Goal: Task Accomplishment & Management: Use online tool/utility

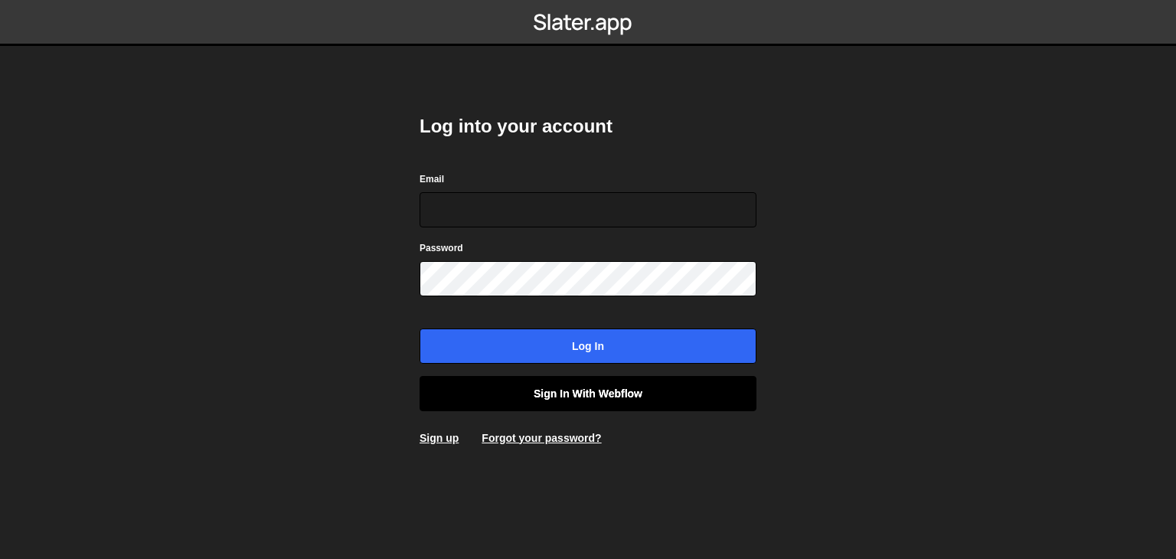
click at [625, 390] on link "Sign in with Webflow" at bounding box center [588, 393] width 337 height 35
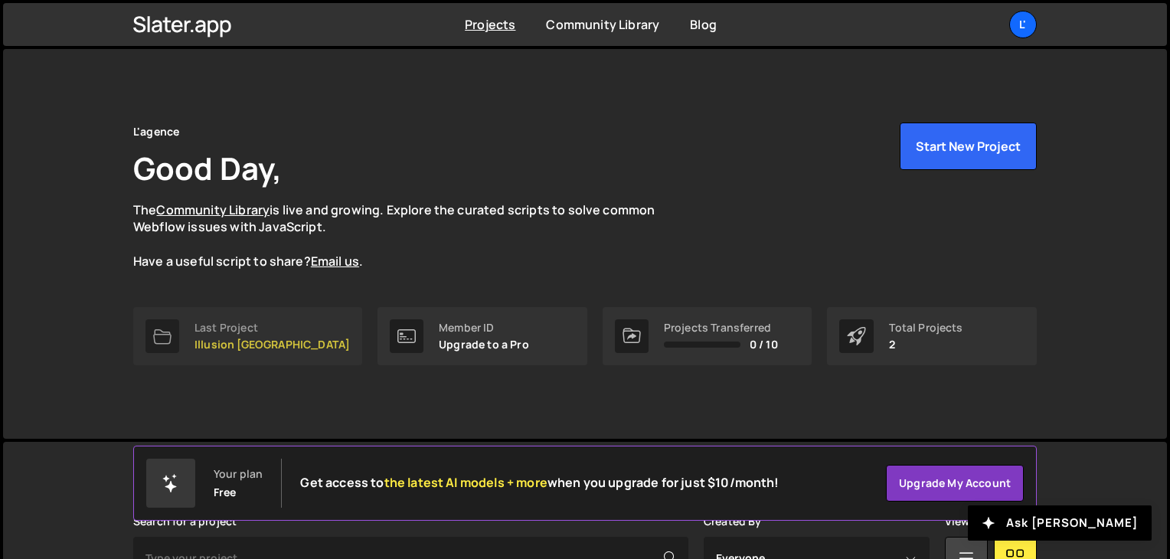
click at [195, 317] on link "Last Project Illusion Brussels" at bounding box center [247, 336] width 229 height 58
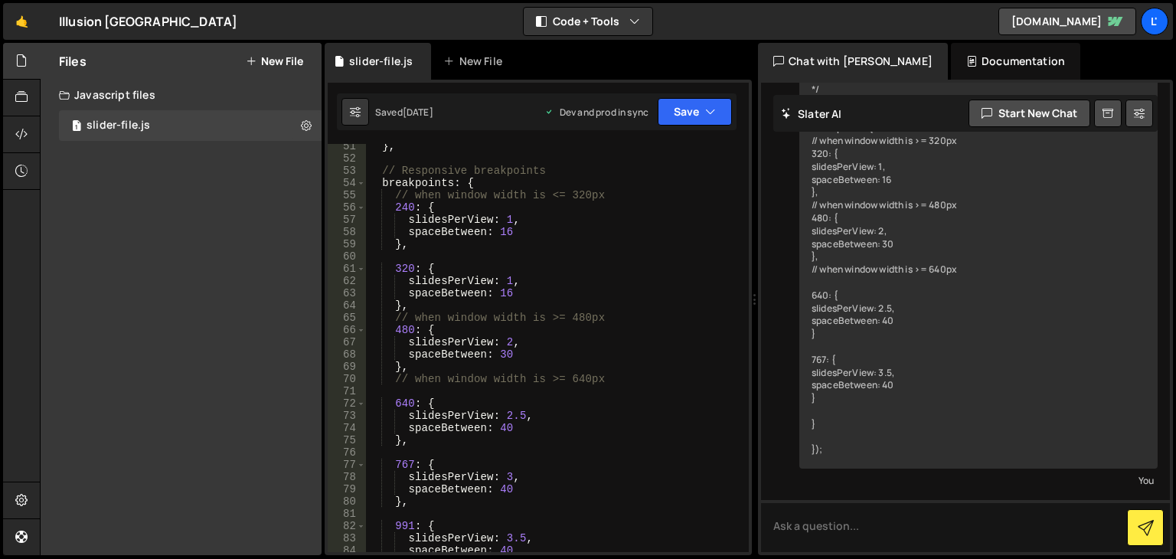
scroll to position [892, 0]
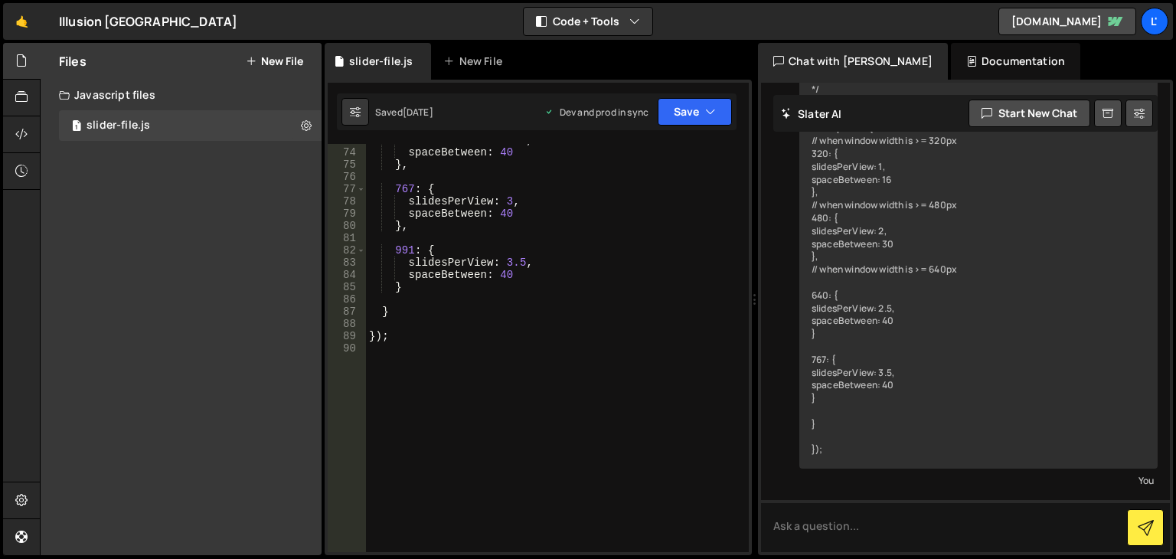
click at [404, 305] on div "slidesPerView : 2.5 , spaceBetween : 40 } , 767 : { slidesPerView : 3 , spaceBe…" at bounding box center [554, 350] width 377 height 433
click at [414, 310] on div "slidesPerView : 2.5 , spaceBetween : 40 } , 767 : { slidesPerView : 3 , spaceBe…" at bounding box center [554, 350] width 377 height 433
type textarea "}"
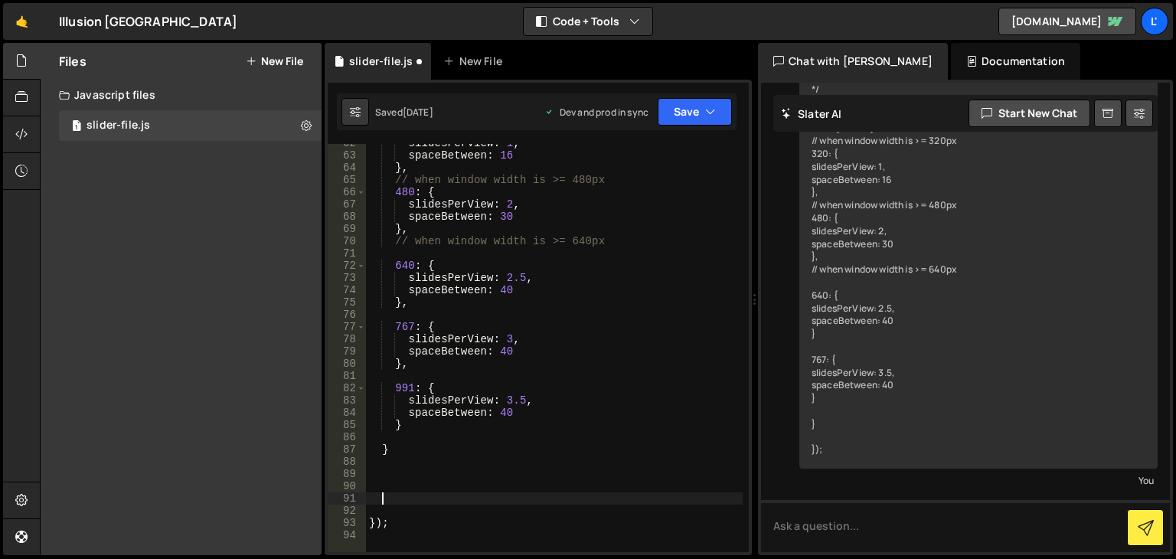
scroll to position [846, 0]
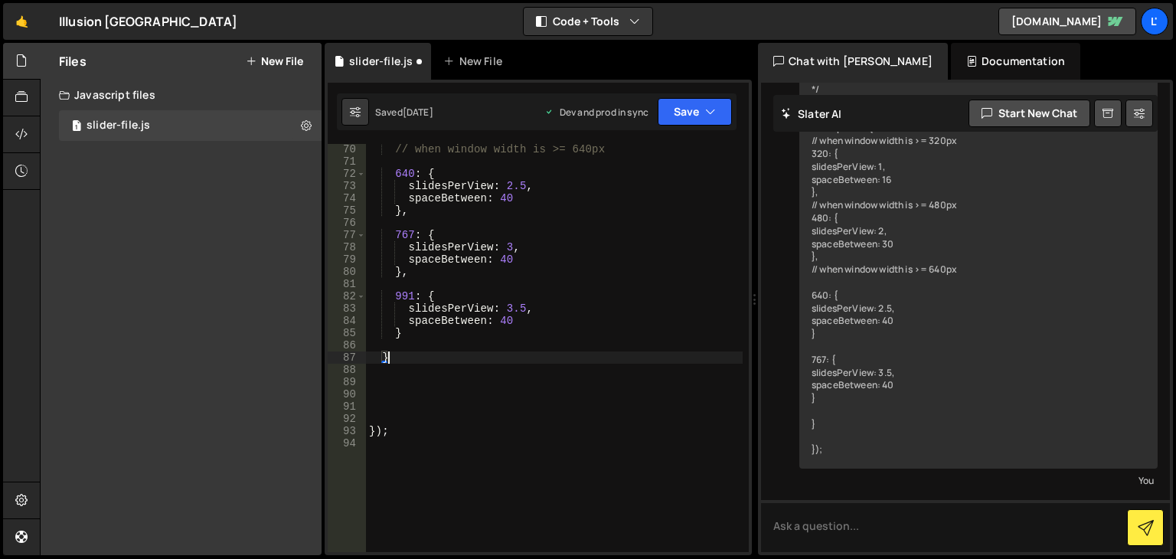
click at [437, 355] on div "// when window width is >= 640px 640 : { slidesPerView : 2.5 , spaceBetween : 4…" at bounding box center [554, 359] width 377 height 433
type textarea "};"
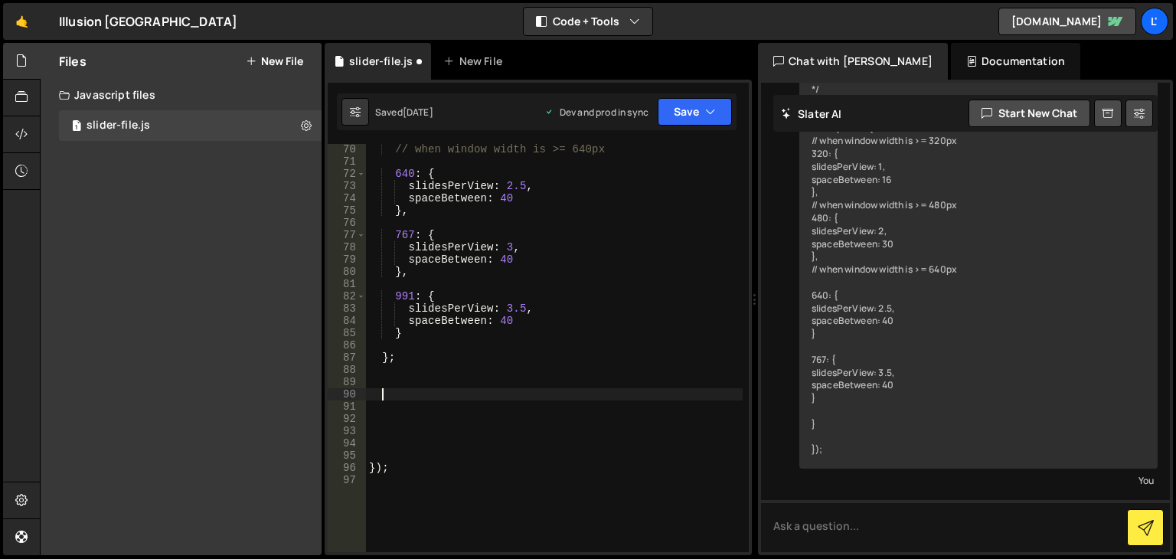
paste textarea "});"
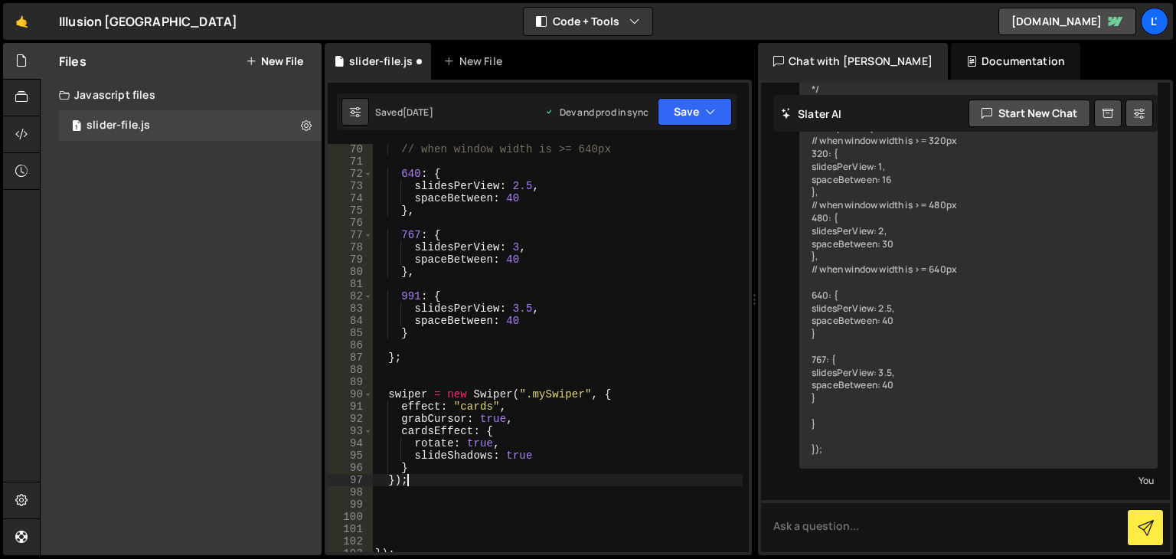
click at [387, 399] on div "// when window width is >= 640px 640 : { slidesPerView : 2.5 , spaceBetween : 4…" at bounding box center [557, 359] width 371 height 433
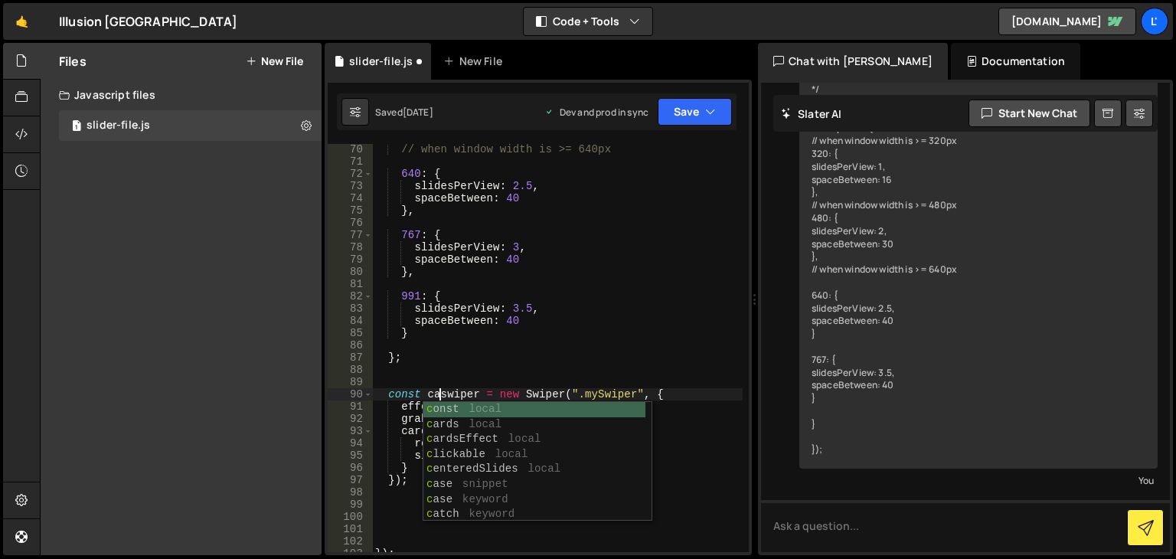
scroll to position [0, 5]
type textarea "const cardswiper = new Swiper(".mySwiper", {"
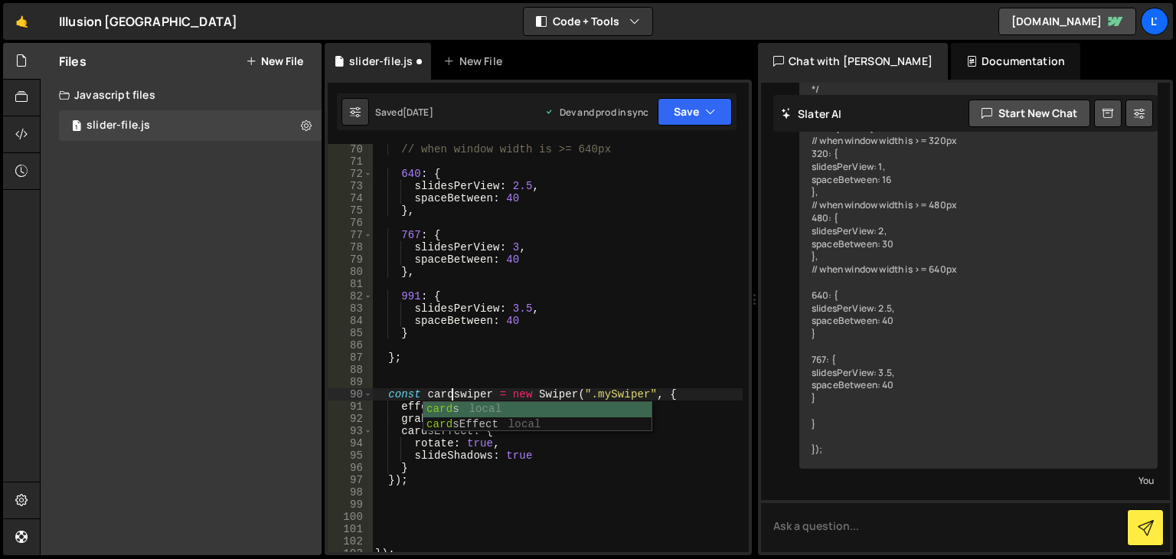
click at [603, 488] on div "// when window width is >= 640px 640 : { slidesPerView : 2.5 , spaceBetween : 4…" at bounding box center [557, 359] width 371 height 433
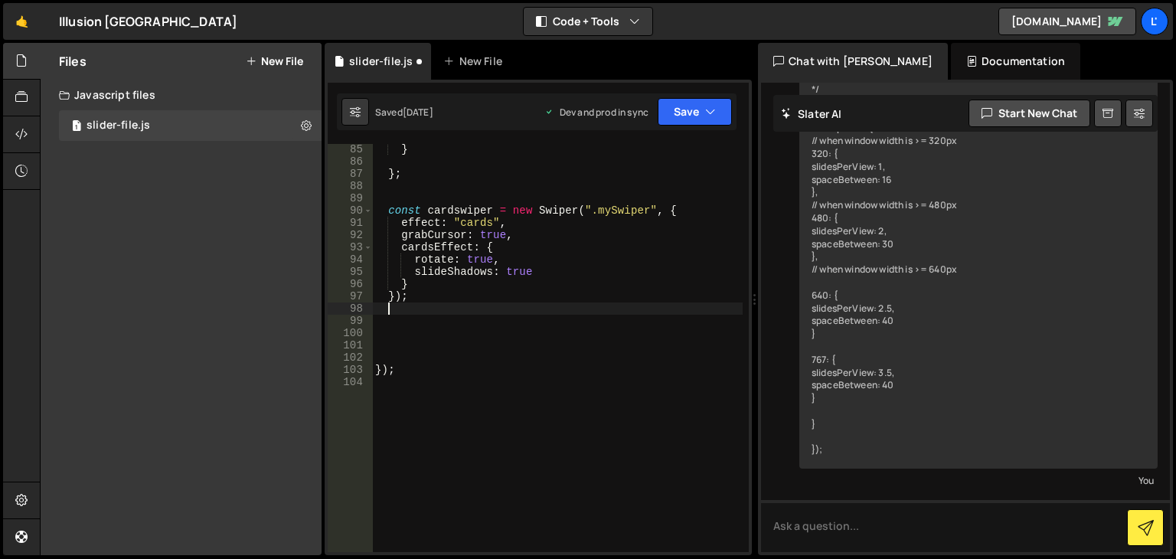
scroll to position [938, 0]
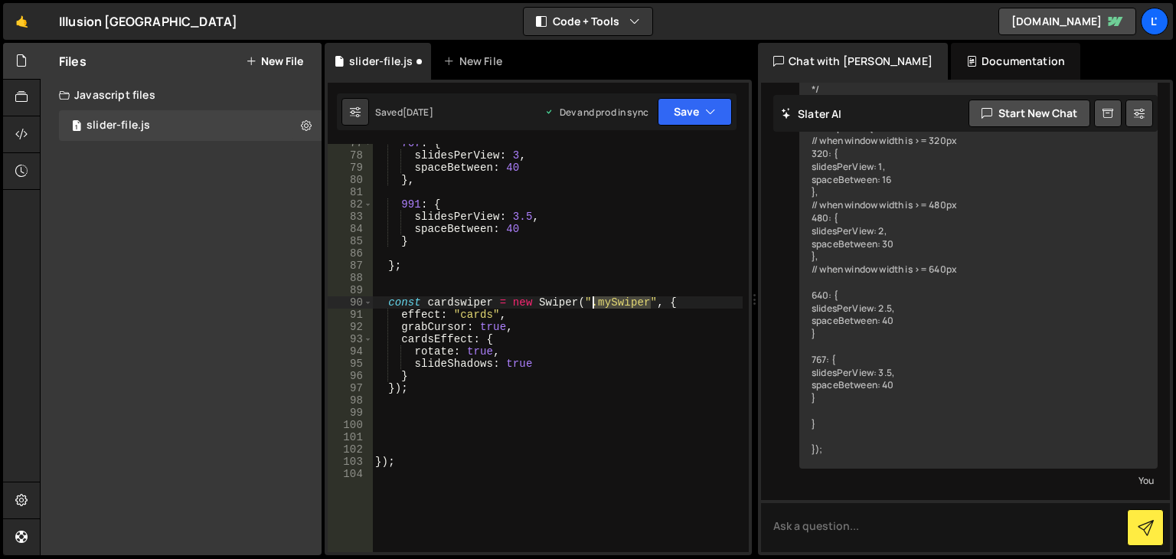
drag, startPoint x: 649, startPoint y: 301, endPoint x: 600, endPoint y: 303, distance: 49.1
click at [598, 304] on div "767 : { slidesPerView : 3 , spaceBetween : 40 } , 991 : { slidesPerView : 3.5 ,…" at bounding box center [557, 353] width 371 height 433
click at [603, 303] on div "767 : { slidesPerView : 3 , spaceBetween : 40 } , 991 : { slidesPerView : 3.5 ,…" at bounding box center [557, 353] width 371 height 433
click at [601, 304] on div "767 : { slidesPerView : 3 , spaceBetween : 40 } , 991 : { slidesPerView : 3.5 ,…" at bounding box center [557, 353] width 371 height 433
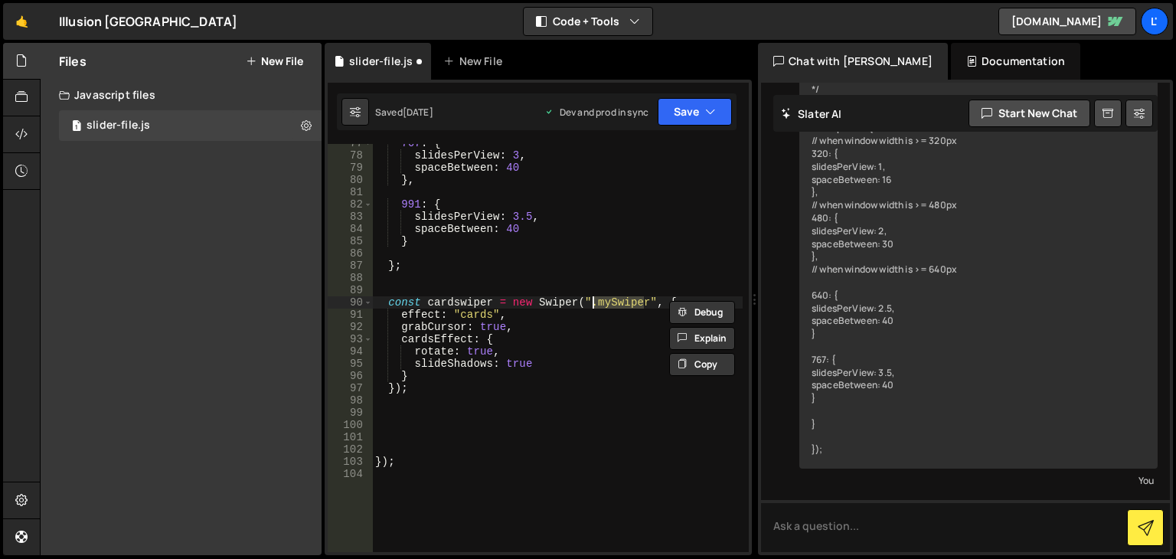
click at [601, 304] on div "767 : { slidesPerView : 3 , spaceBetween : 40 } , 991 : { slidesPerView : 3.5 ,…" at bounding box center [557, 353] width 371 height 433
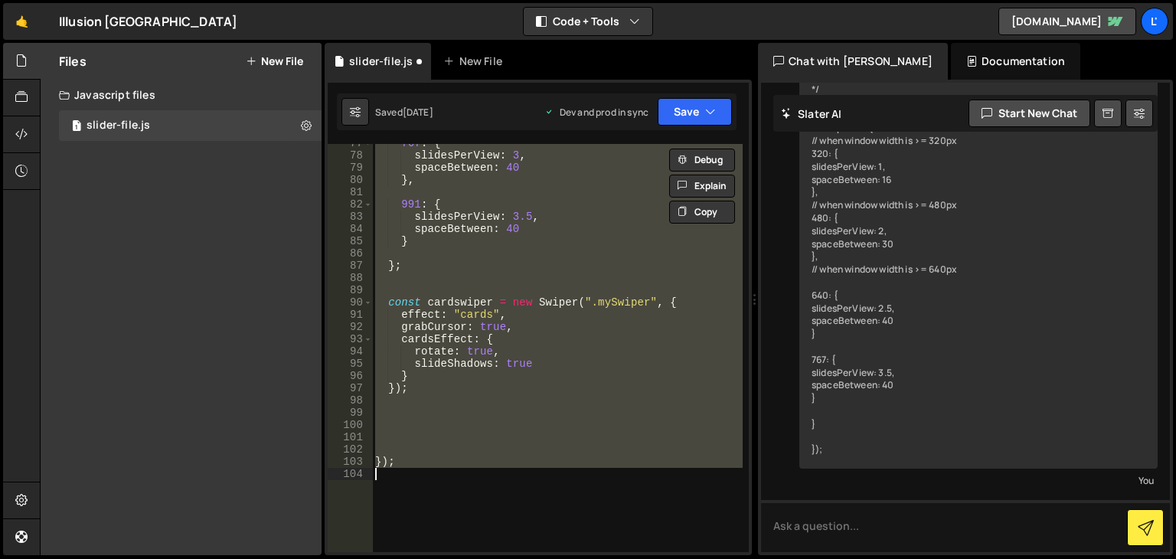
click at [601, 304] on div "767 : { slidesPerView : 3 , spaceBetween : 40 } , 991 : { slidesPerView : 3.5 ,…" at bounding box center [557, 353] width 371 height 433
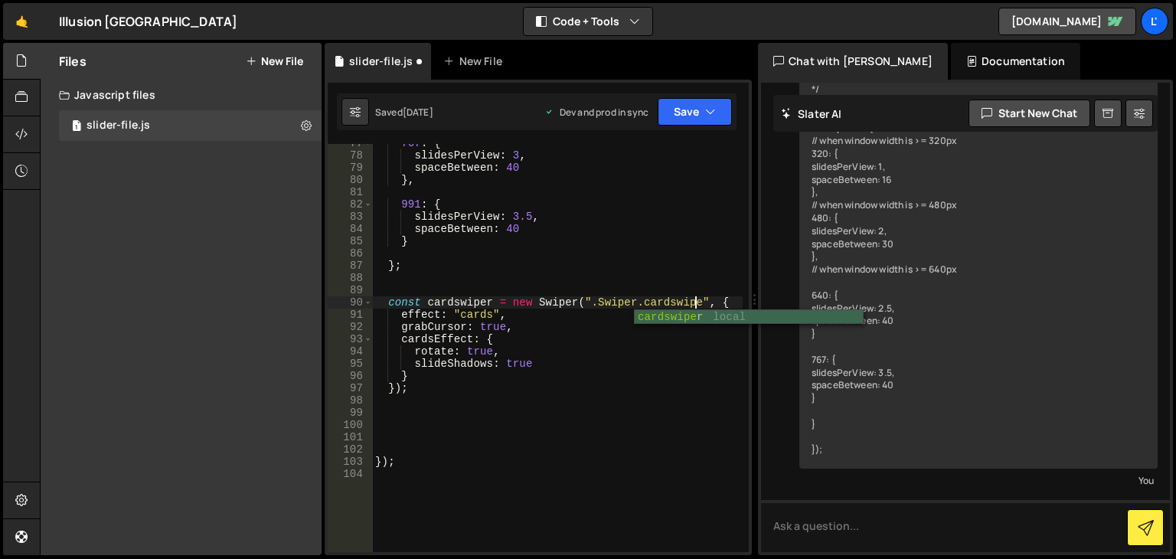
scroll to position [0, 23]
click at [672, 106] on button "Save" at bounding box center [695, 112] width 74 height 28
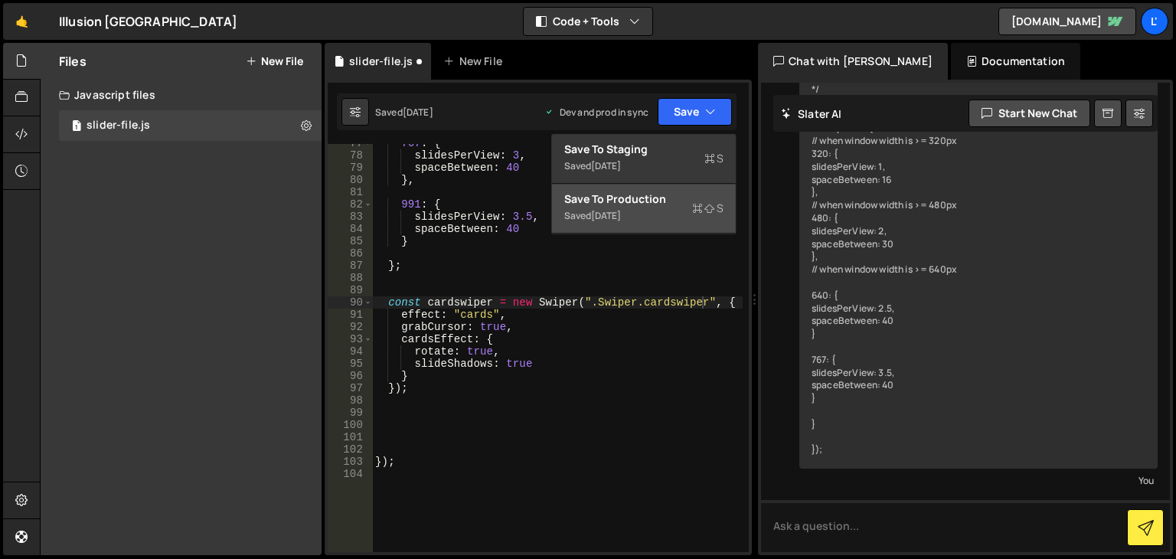
click at [643, 218] on div "Saved [DATE]" at bounding box center [643, 216] width 159 height 18
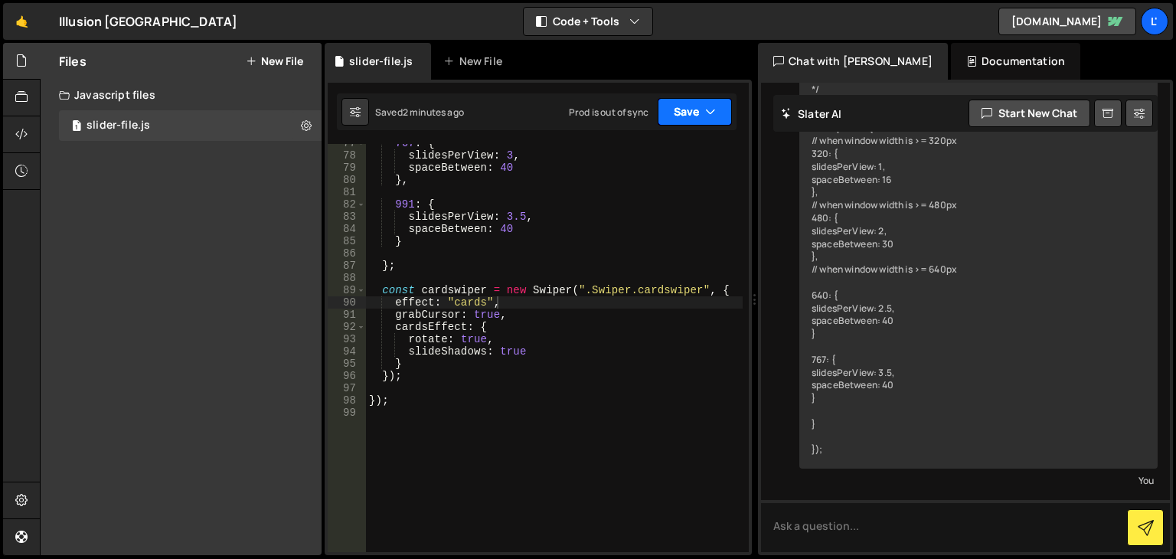
click at [685, 111] on button "Save" at bounding box center [695, 112] width 74 height 28
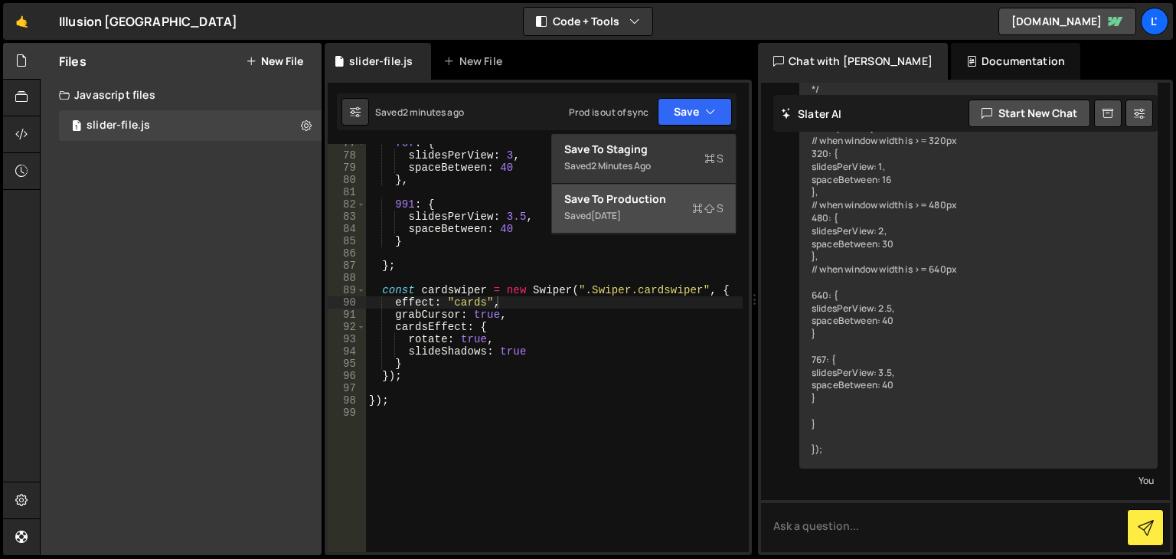
click at [692, 205] on icon at bounding box center [697, 208] width 11 height 15
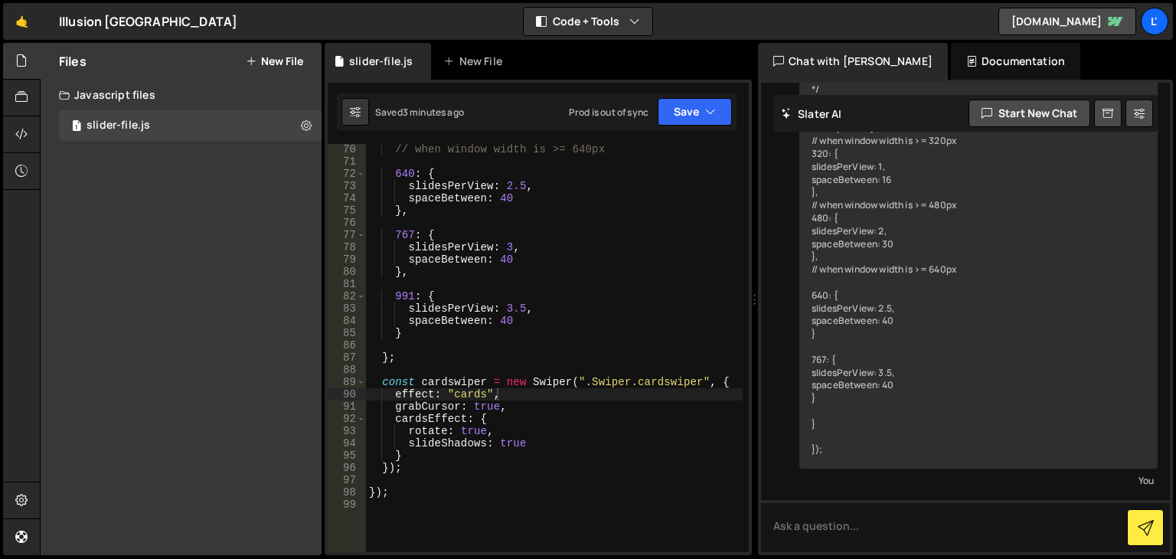
scroll to position [800, 0]
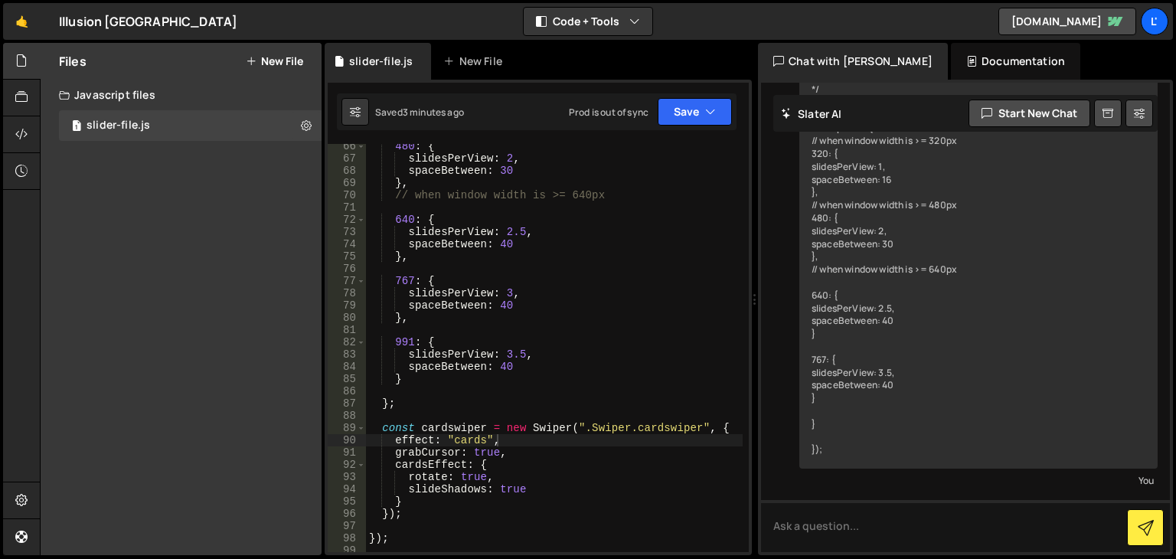
click at [400, 430] on div "480 : { slidesPerView : 2 , spaceBetween : 30 } , // when window width is >= 64…" at bounding box center [554, 356] width 377 height 433
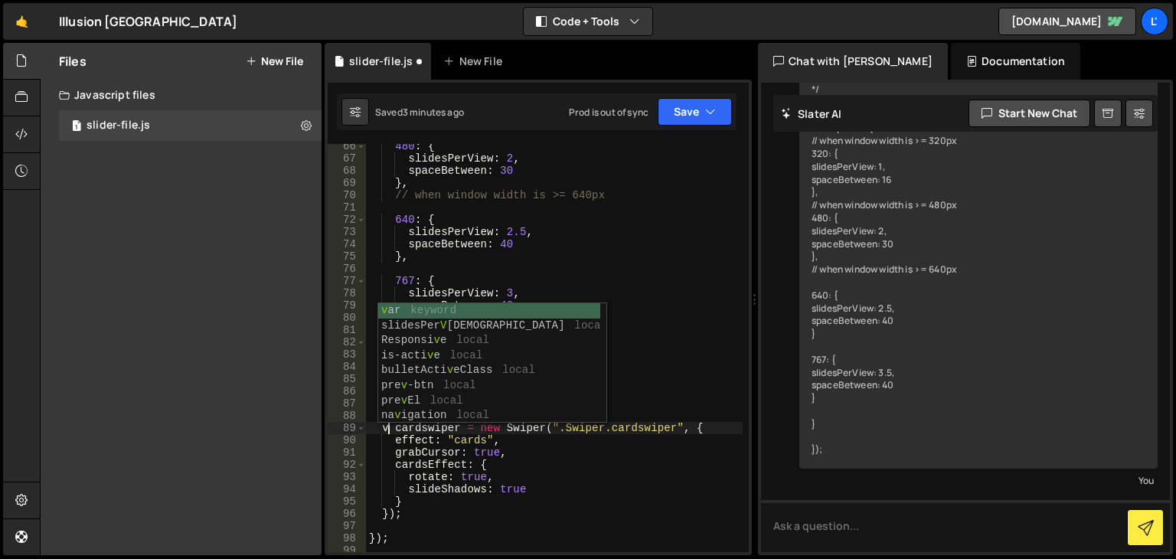
scroll to position [0, 2]
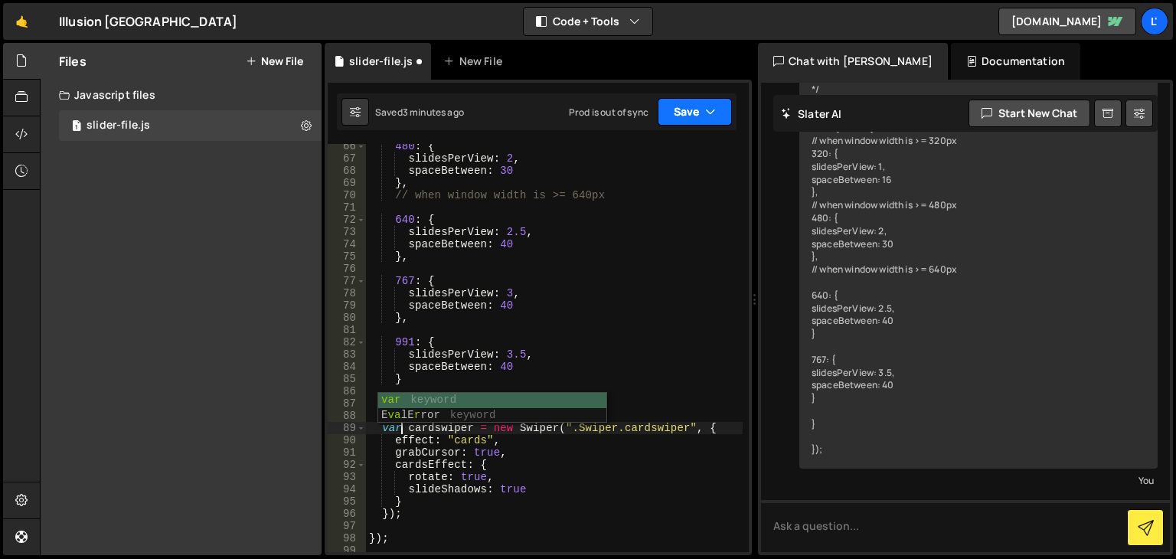
click at [704, 122] on button "Save" at bounding box center [695, 112] width 74 height 28
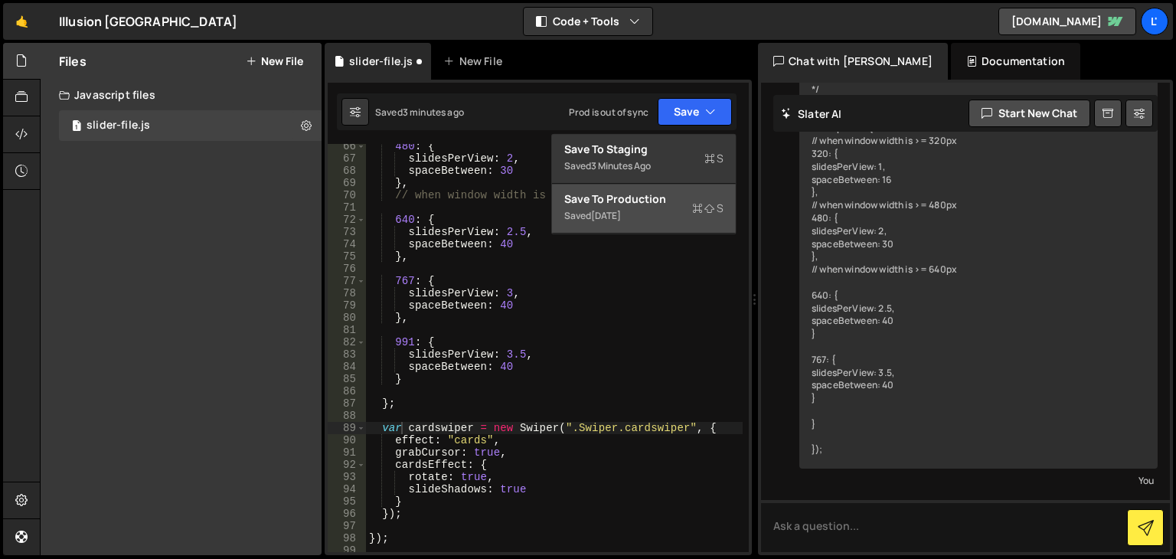
click at [674, 224] on div "Saved [DATE]" at bounding box center [643, 216] width 159 height 18
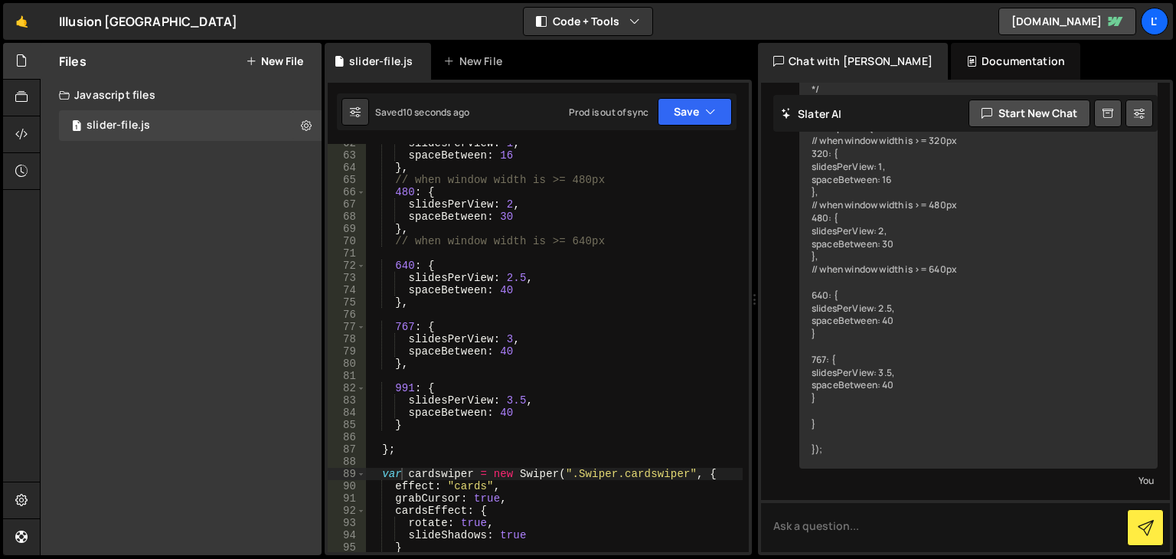
scroll to position [846, 0]
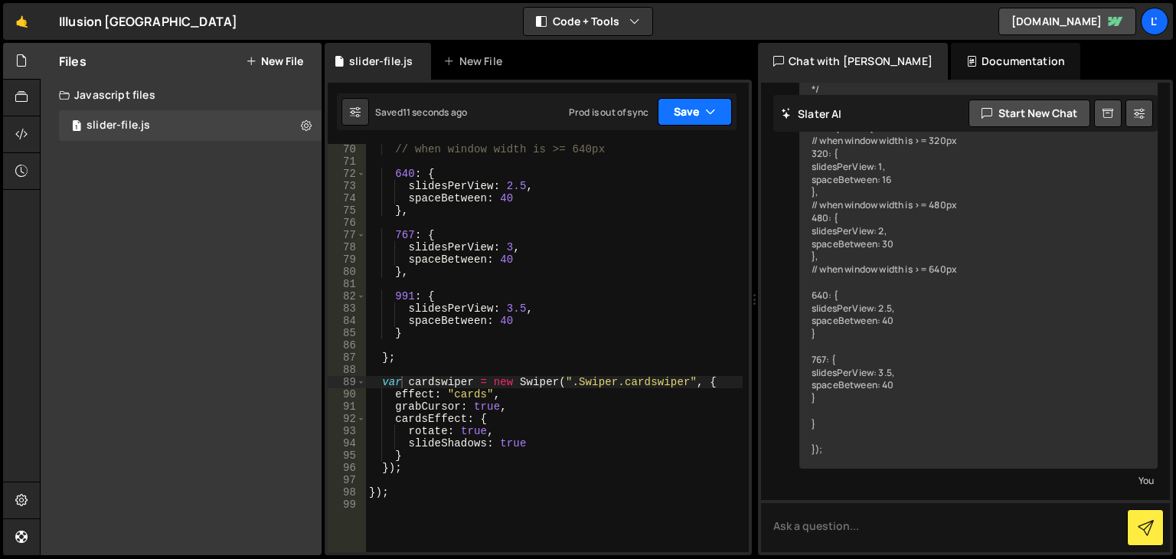
click at [701, 116] on button "Save" at bounding box center [695, 112] width 74 height 28
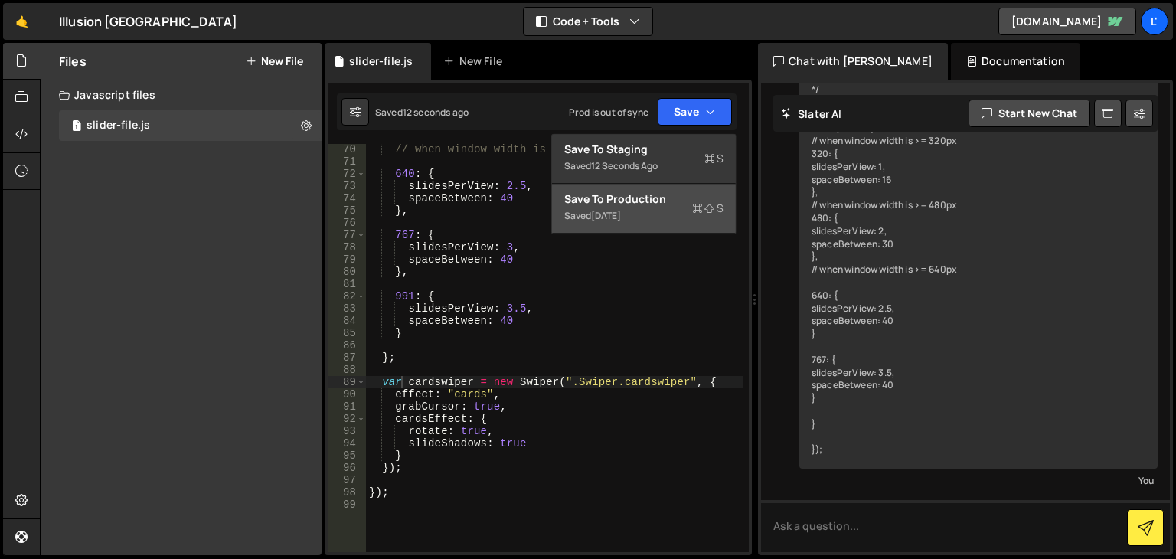
click at [668, 211] on div "Saved [DATE]" at bounding box center [643, 216] width 159 height 18
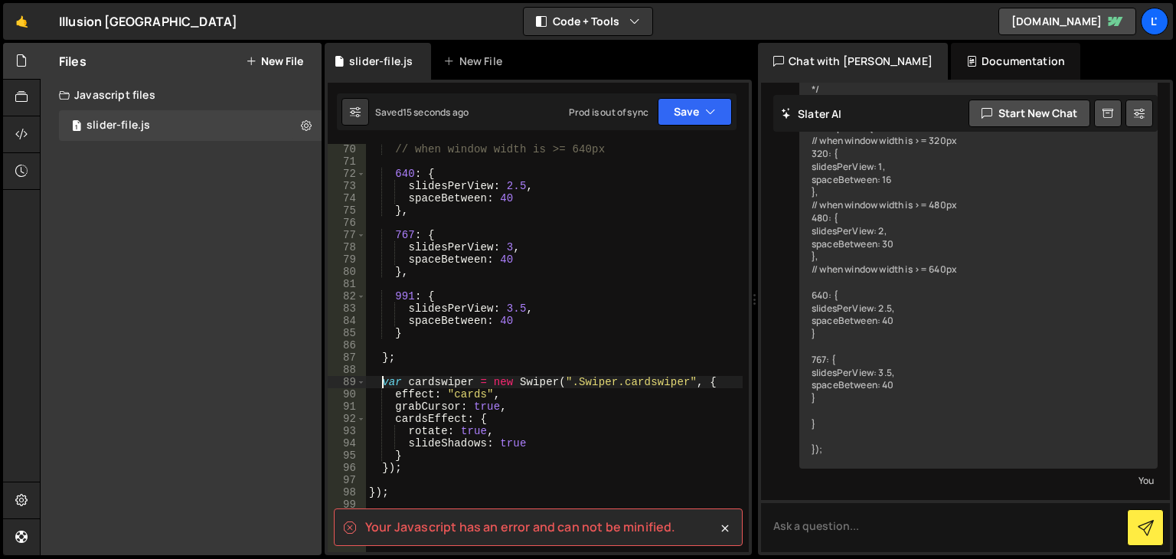
click at [384, 384] on div "// when window width is >= 640px 640 : { slidesPerView : 2.5 , spaceBetween : 4…" at bounding box center [554, 359] width 377 height 433
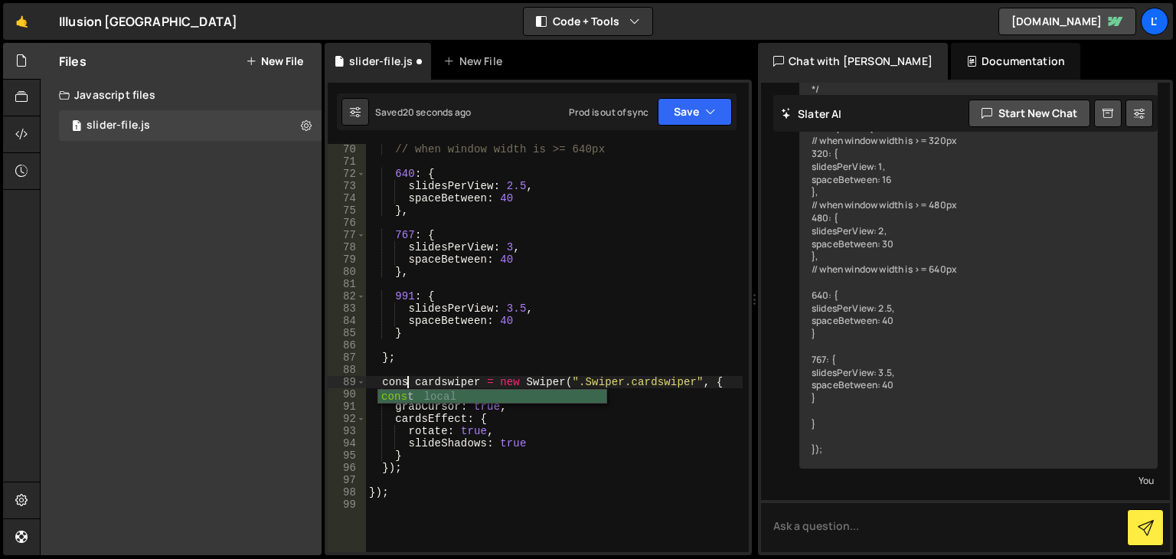
scroll to position [0, 3]
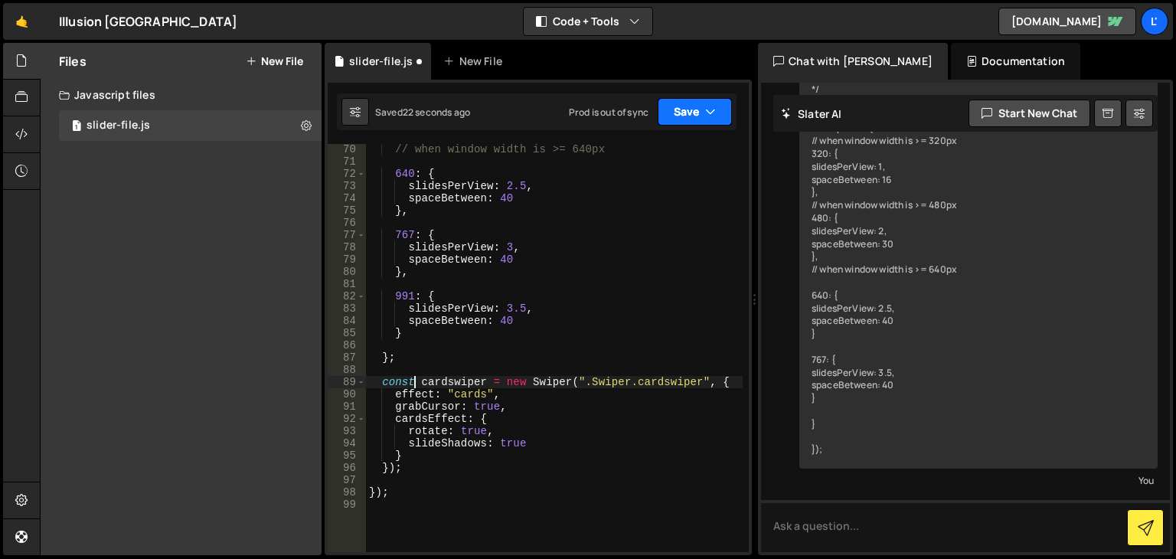
click at [698, 102] on button "Save" at bounding box center [695, 112] width 74 height 28
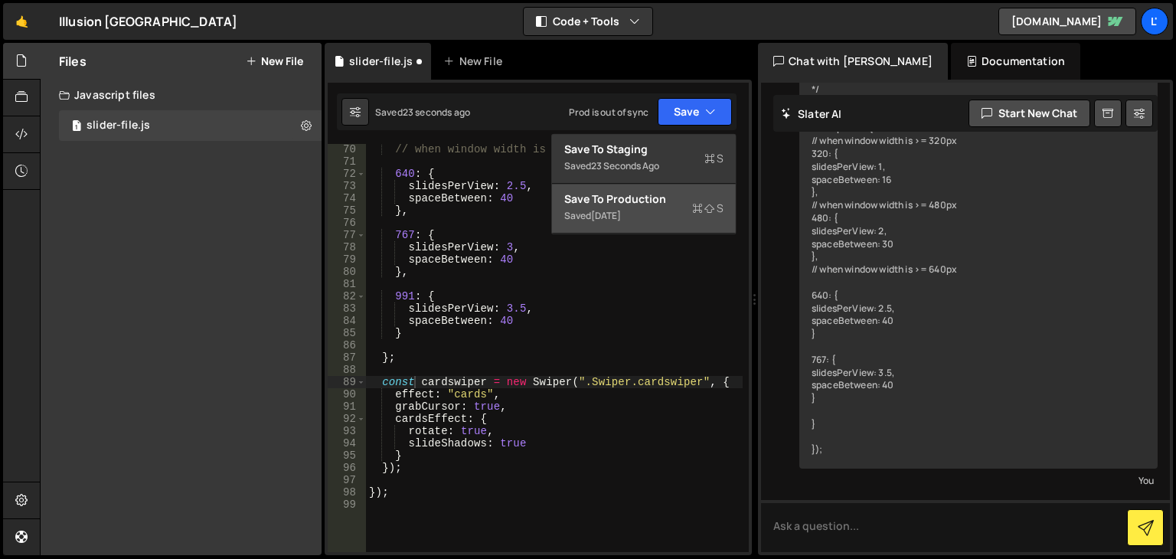
click at [678, 198] on div "Save to Production S" at bounding box center [643, 198] width 159 height 15
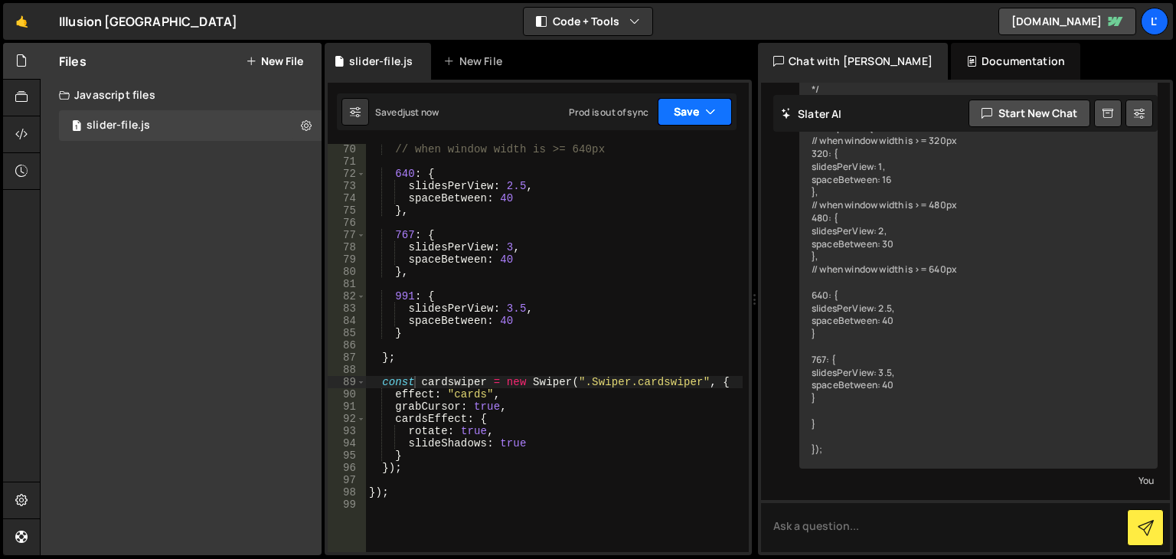
click at [695, 122] on button "Save" at bounding box center [695, 112] width 74 height 28
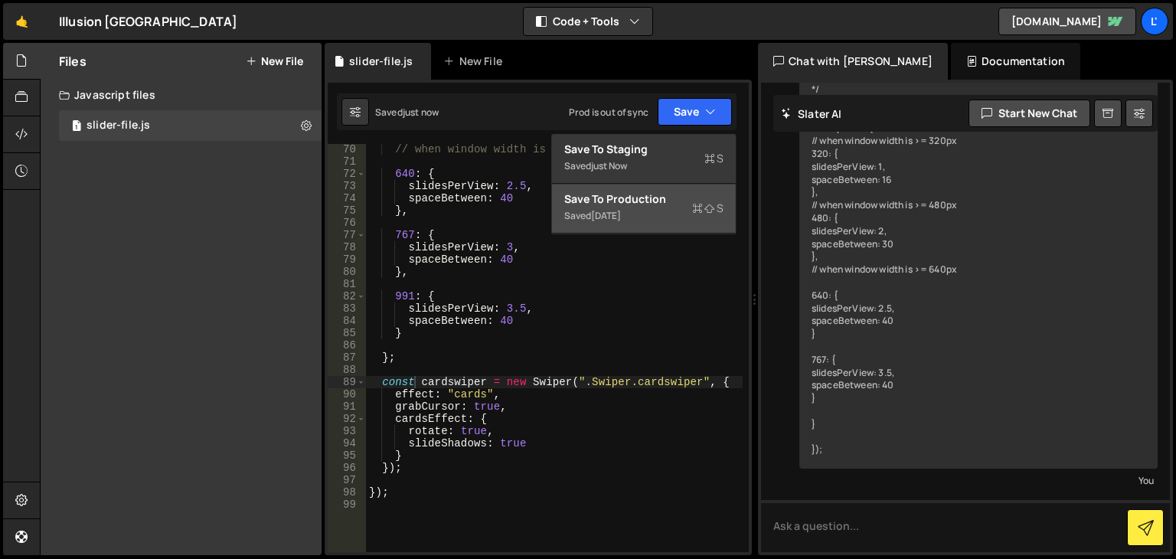
click at [662, 211] on div "Saved [DATE]" at bounding box center [643, 216] width 159 height 18
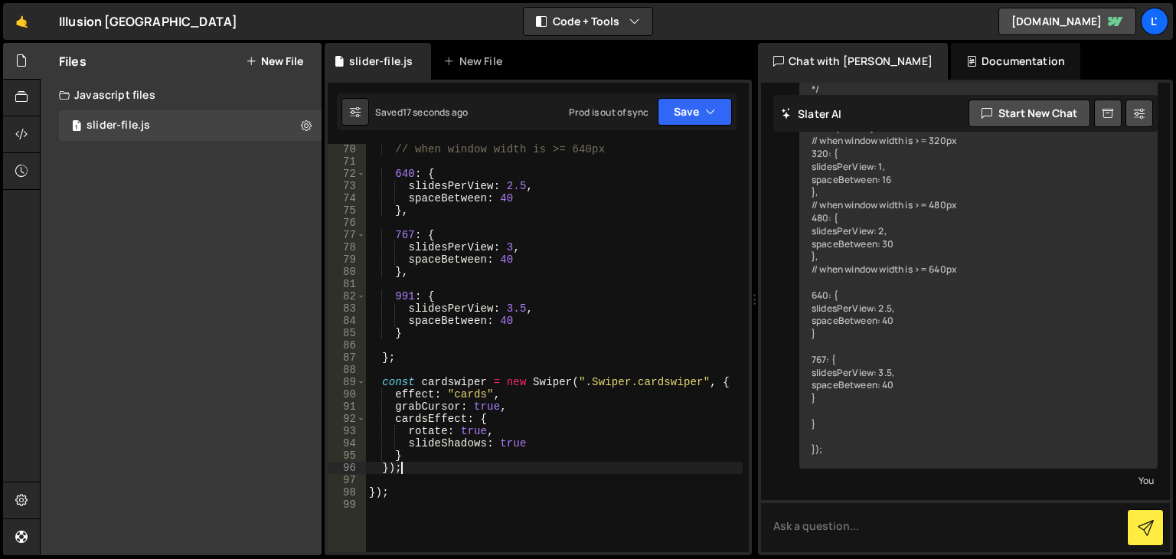
scroll to position [0, 1]
click at [613, 466] on div "// when window width is >= 640px 640 : { slidesPerView : 2.5 , spaceBetween : 4…" at bounding box center [554, 359] width 377 height 433
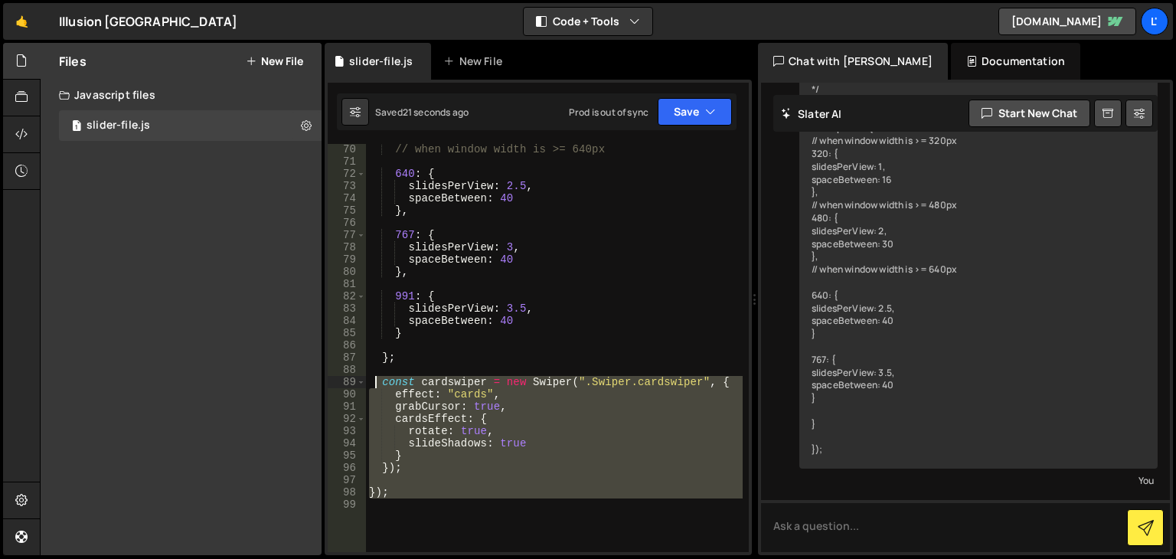
drag, startPoint x: 441, startPoint y: 508, endPoint x: 374, endPoint y: 384, distance: 141.5
click at [374, 384] on div "// when window width is >= 640px 640 : { slidesPerView : 2.5 , spaceBetween : 4…" at bounding box center [554, 359] width 377 height 433
type textarea "const cardswiper = new Swiper(".Swiper.cardswiper", { effect: "cards","
click at [894, 512] on textarea at bounding box center [965, 526] width 409 height 52
paste textarea "const cardswiper = new Swiper(".Swiper.cardswiper", { effect: "cards", grabCurs…"
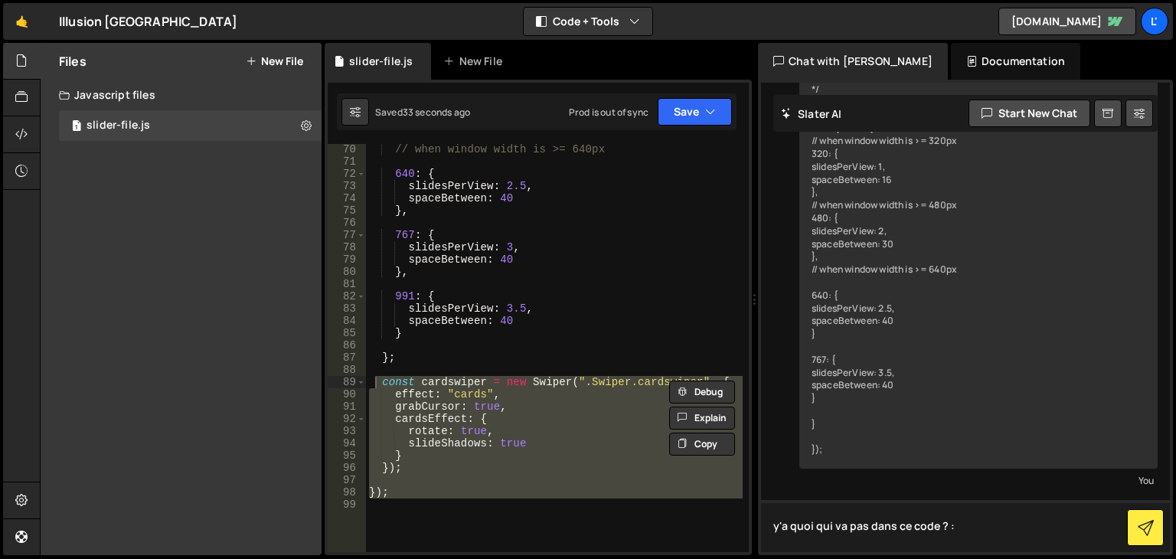
type textarea "y'a quoi qui va pas dans ce code ? : const cardswiper = new Swiper(".Swiper.car…"
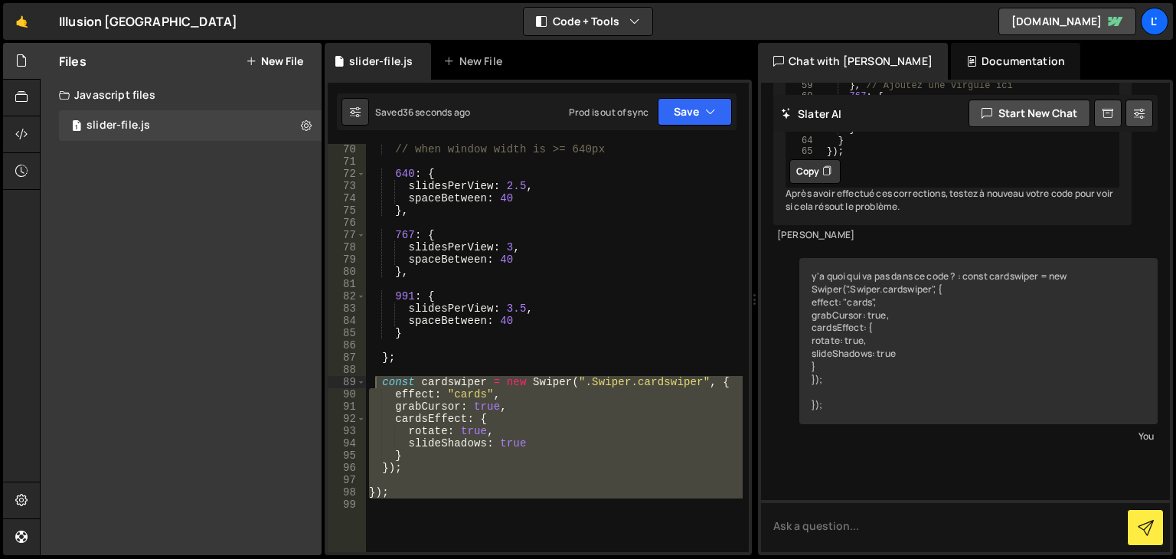
type textarea "spaceBetween: 40"
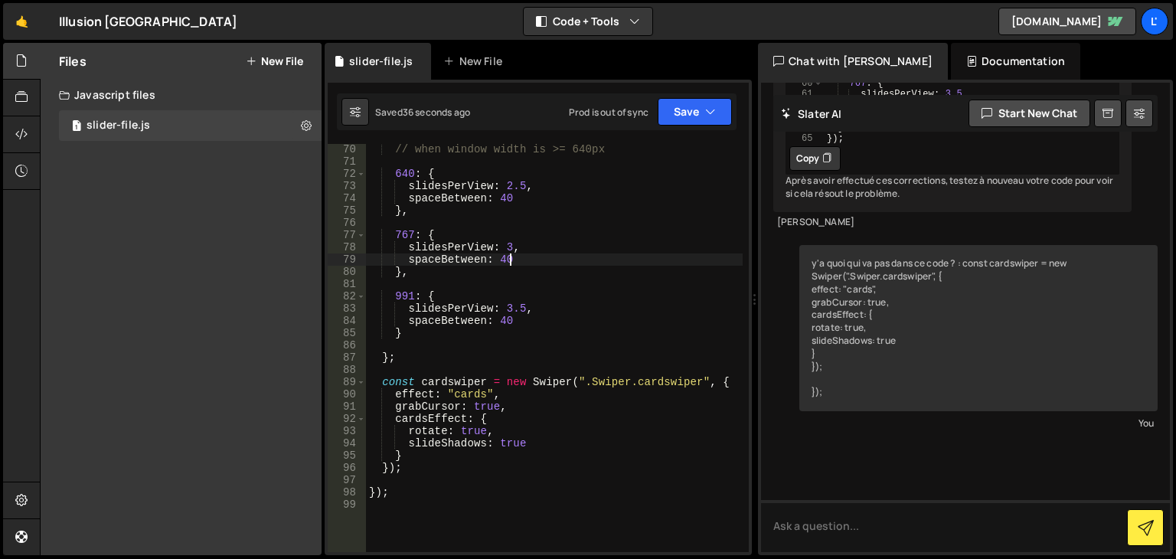
click at [571, 256] on div "// when window width is >= 640px 640 : { slidesPerView : 2.5 , spaceBetween : 4…" at bounding box center [554, 359] width 377 height 433
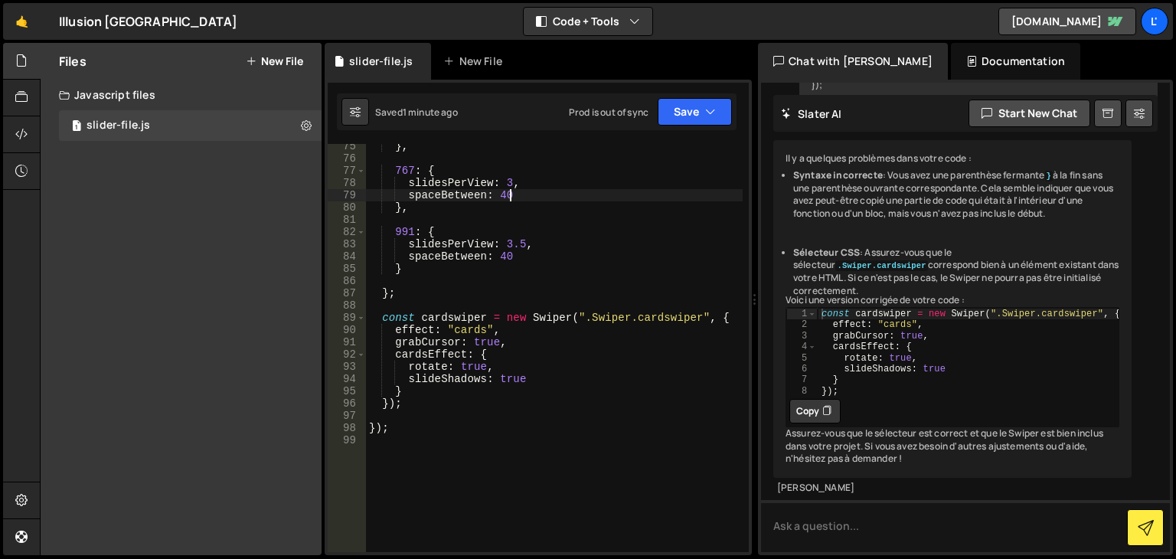
scroll to position [8329, 0]
drag, startPoint x: 833, startPoint y: 456, endPoint x: 813, endPoint y: 456, distance: 19.9
click at [833, 423] on button "Copy" at bounding box center [815, 411] width 51 height 25
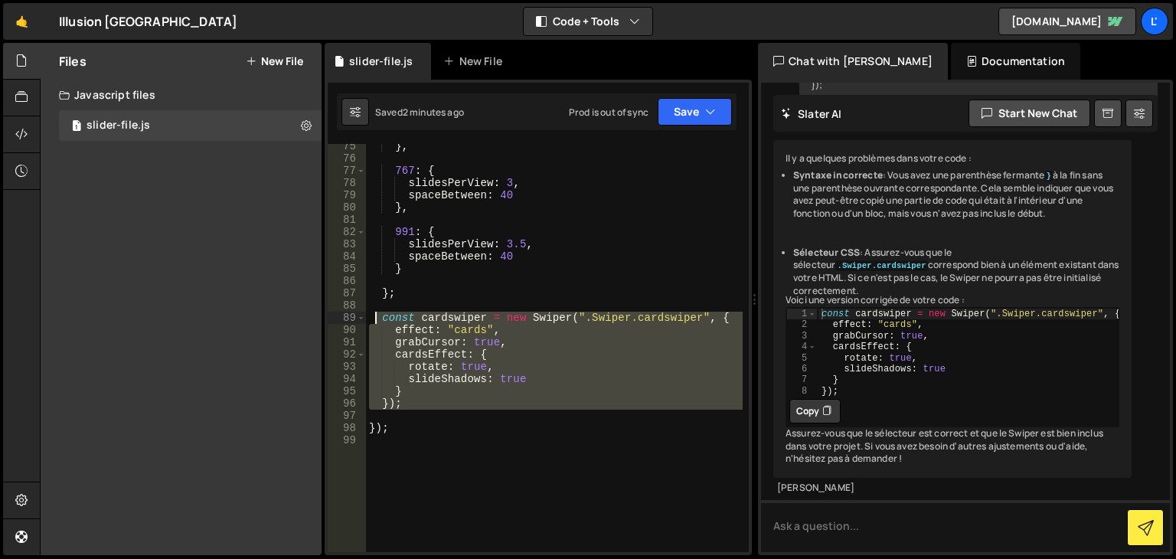
drag, startPoint x: 410, startPoint y: 410, endPoint x: 377, endPoint y: 314, distance: 102.2
click at [377, 314] on div "} , 767 : { slidesPerView : 3 , spaceBetween : 40 } , 991 : { slidesPerView : 3…" at bounding box center [554, 356] width 377 height 433
paste textarea "});"
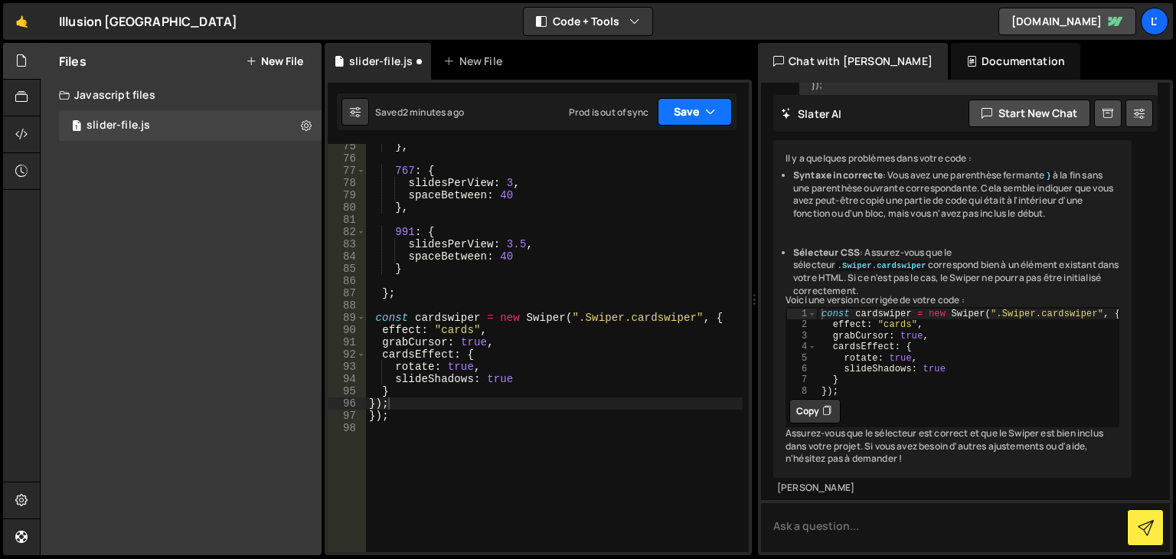
click at [692, 117] on button "Save" at bounding box center [695, 112] width 74 height 28
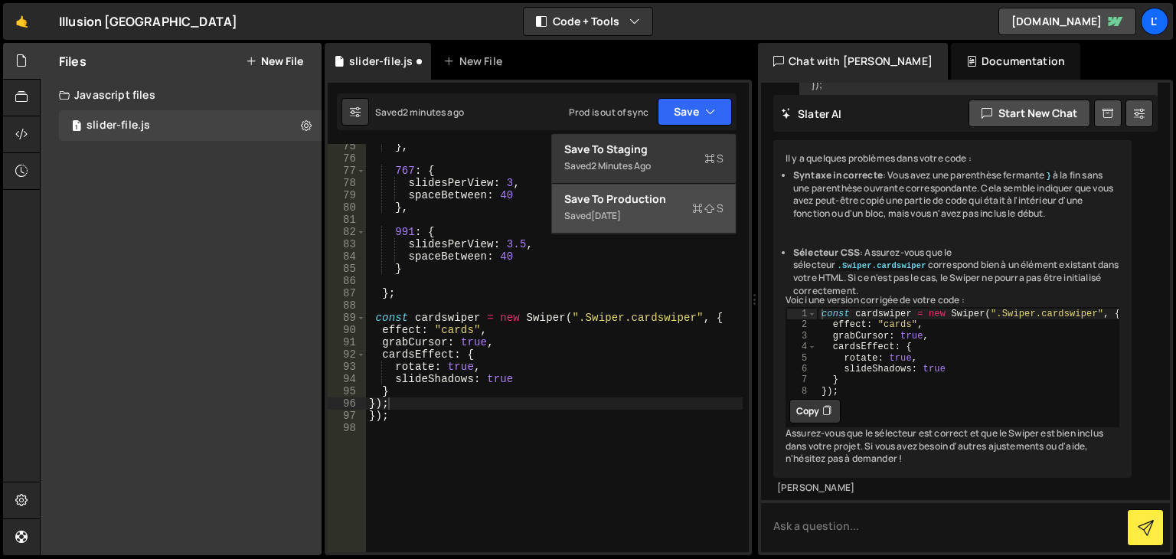
click at [672, 201] on div "Save to Production S" at bounding box center [643, 198] width 159 height 15
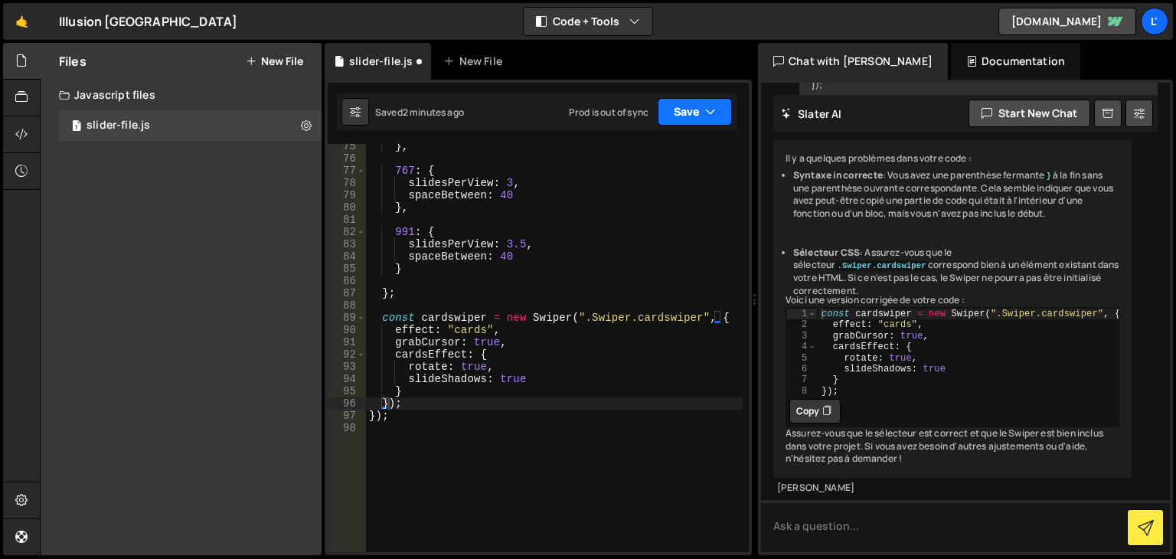
click at [691, 116] on button "Save" at bounding box center [695, 112] width 74 height 28
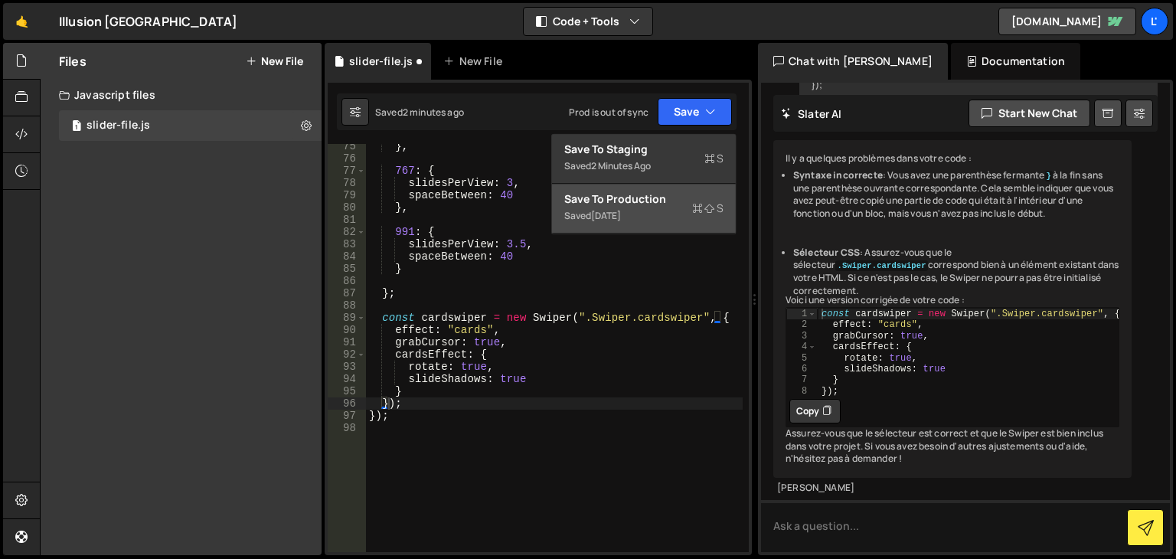
click at [665, 194] on div "Save to Production S" at bounding box center [643, 198] width 159 height 15
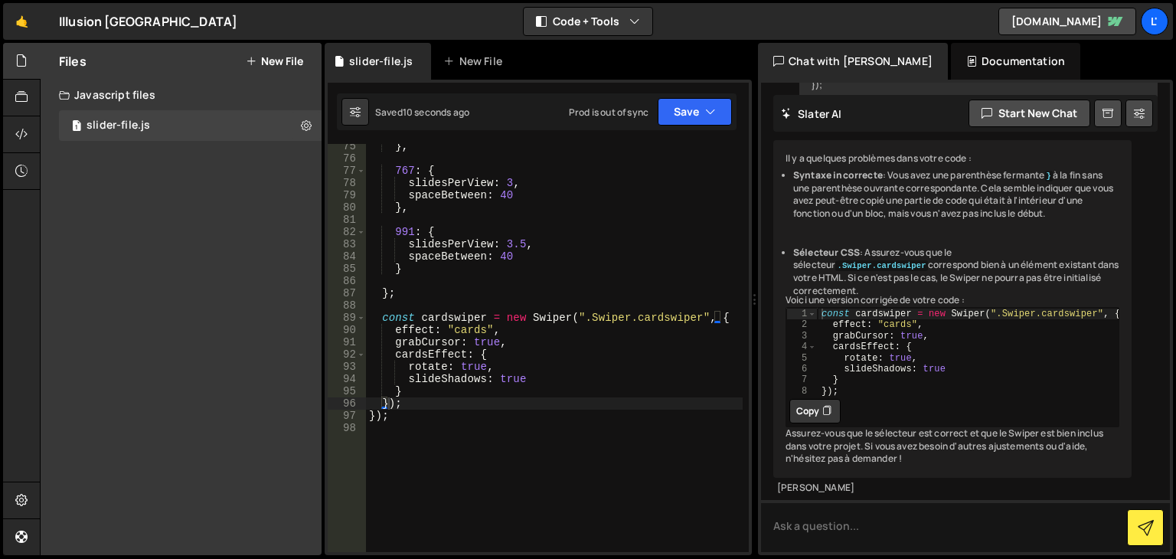
click at [561, 408] on div "} , 767 : { slidesPerView : 3 , spaceBetween : 40 } , 991 : { slidesPerView : 3…" at bounding box center [554, 356] width 377 height 433
click at [559, 408] on div "} , 767 : { slidesPerView : 3 , spaceBetween : 40 } , 991 : { slidesPerView : 3…" at bounding box center [554, 356] width 377 height 433
type textarea "});"
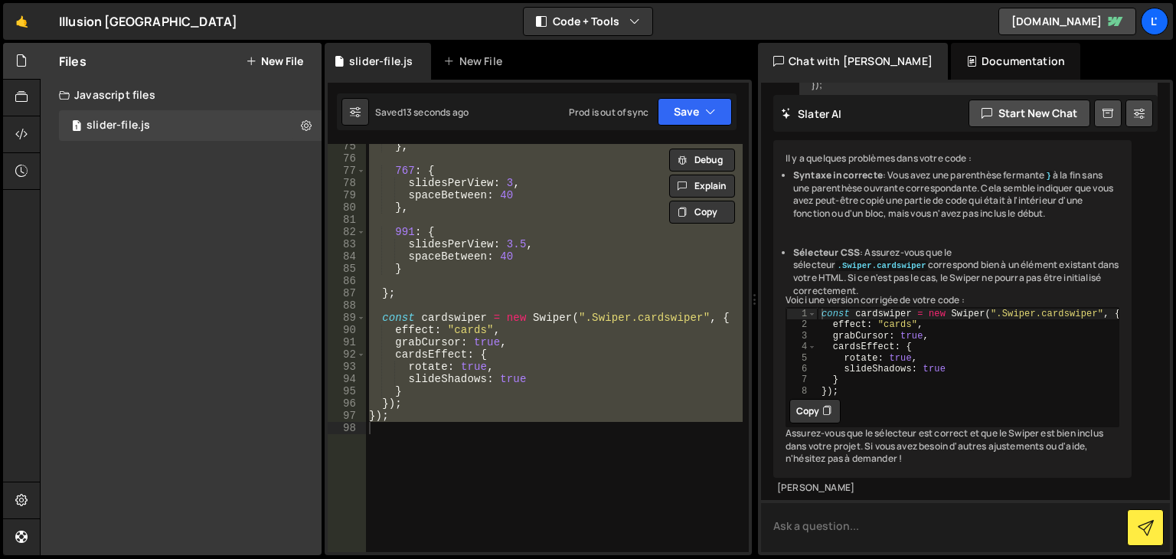
click at [885, 518] on textarea at bounding box center [965, 526] width 409 height 52
paste textarea "const galerie3Slider = new Swiper(".swiper.galerie3", { loop: true, slidesPerVi…"
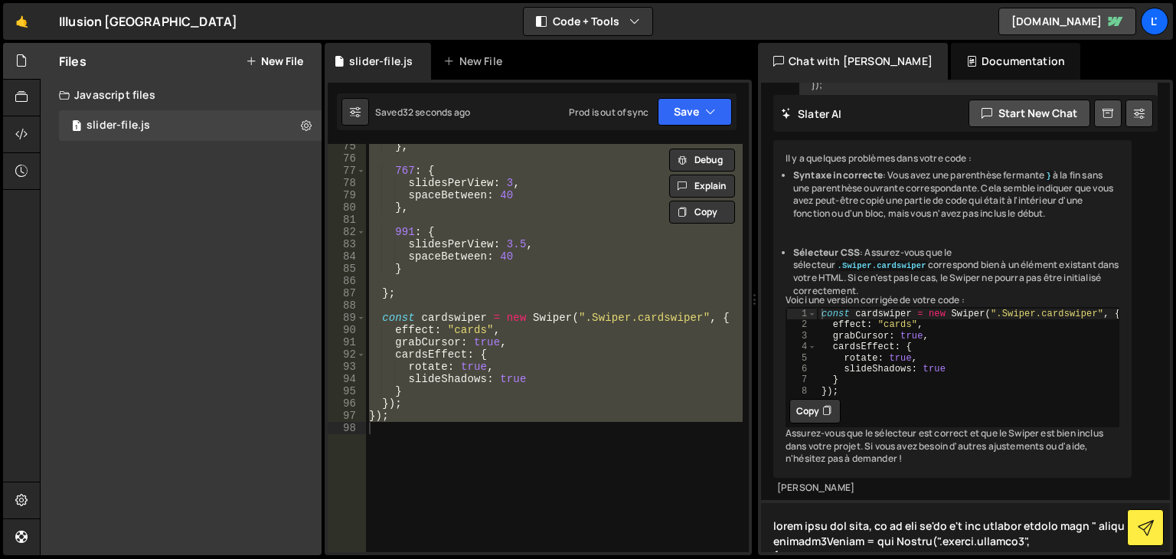
scroll to position [1228, 0]
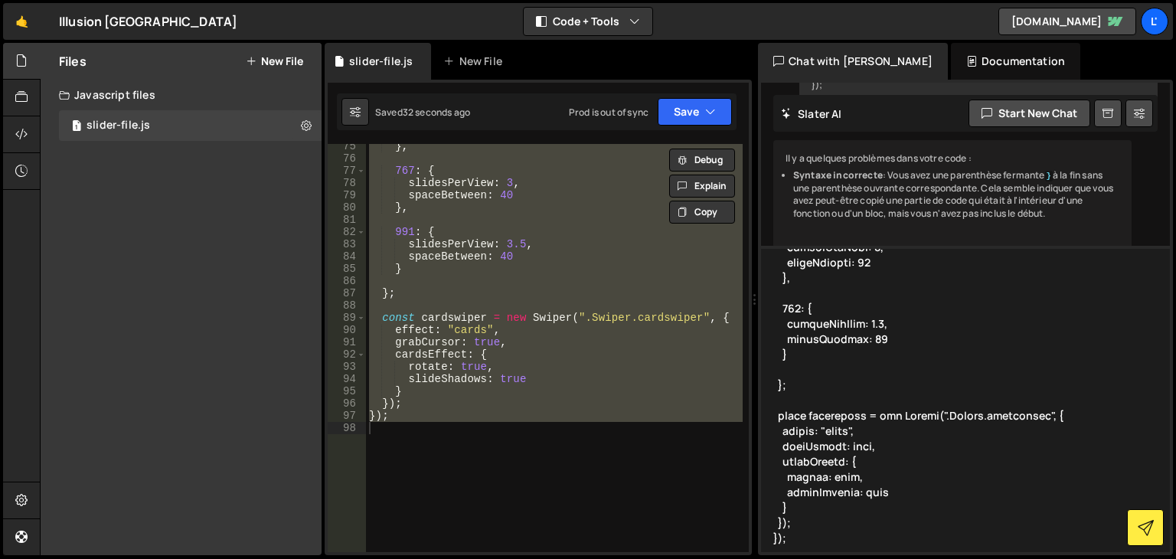
type textarea "lorem ipsu dol sita, co ad eli se'do e't inc utlabor etdolo magn " aliqu enimad…"
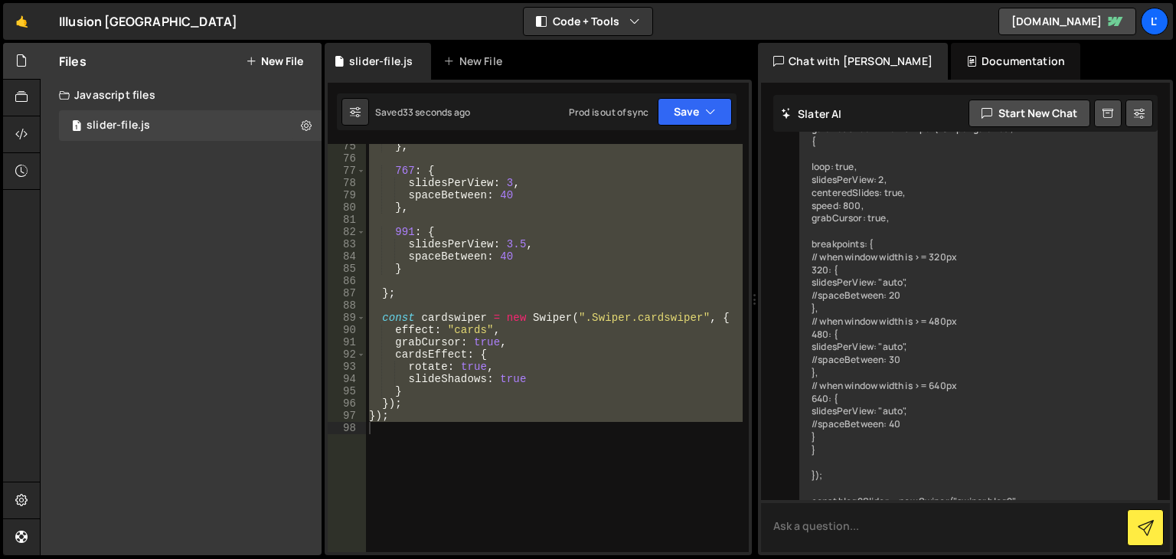
scroll to position [0, 0]
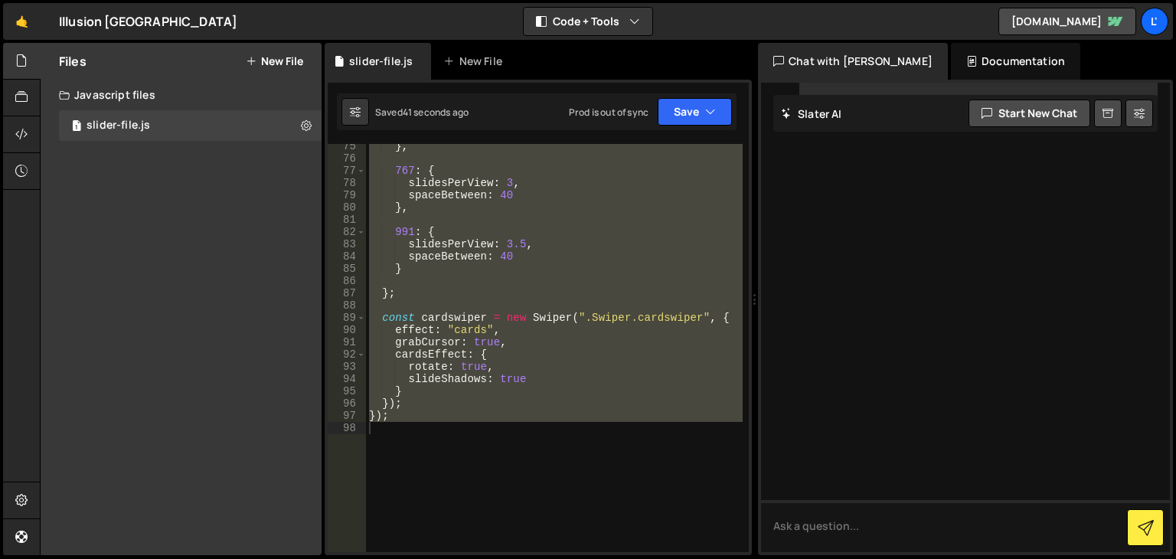
click at [502, 467] on div "} , 767 : { slidesPerView : 3 , spaceBetween : 40 } , 991 : { slidesPerView : 3…" at bounding box center [554, 348] width 377 height 408
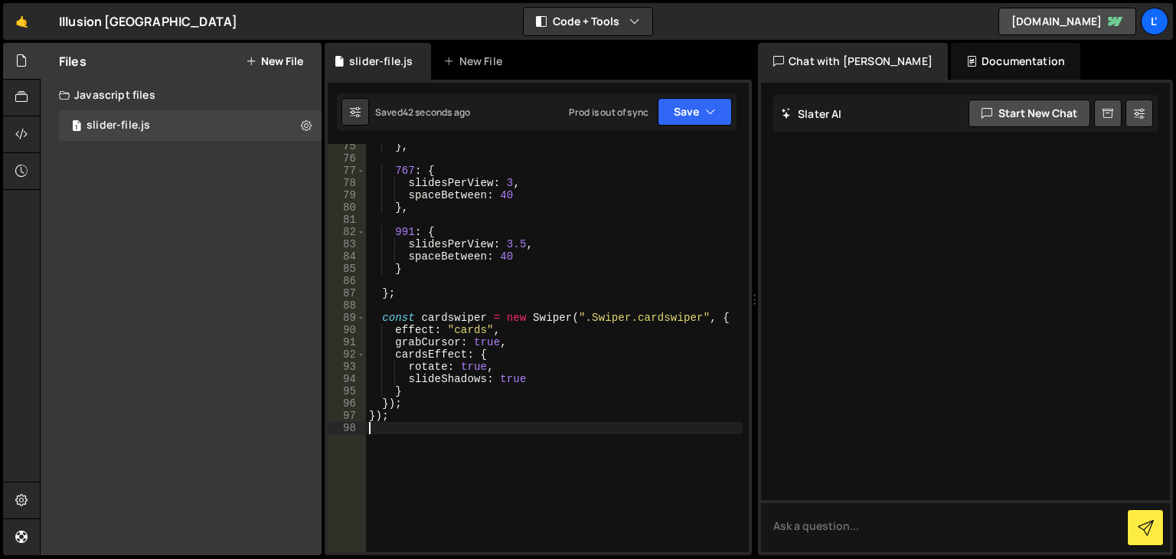
click at [389, 418] on div "} , 767 : { slidesPerView : 3 , spaceBetween : 40 } , 991 : { slidesPerView : 3…" at bounding box center [554, 356] width 377 height 433
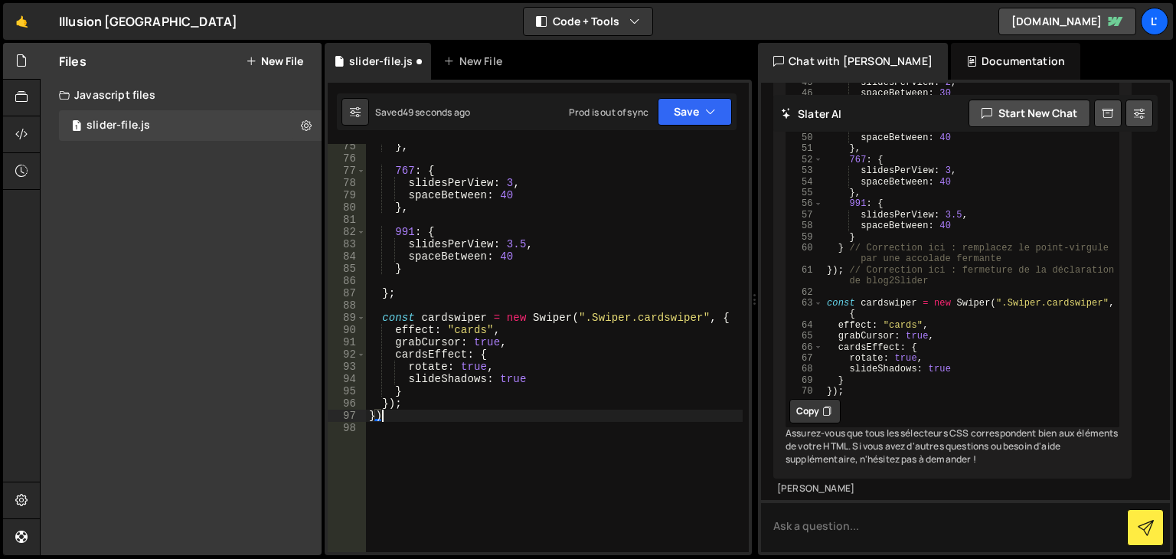
scroll to position [10179, 0]
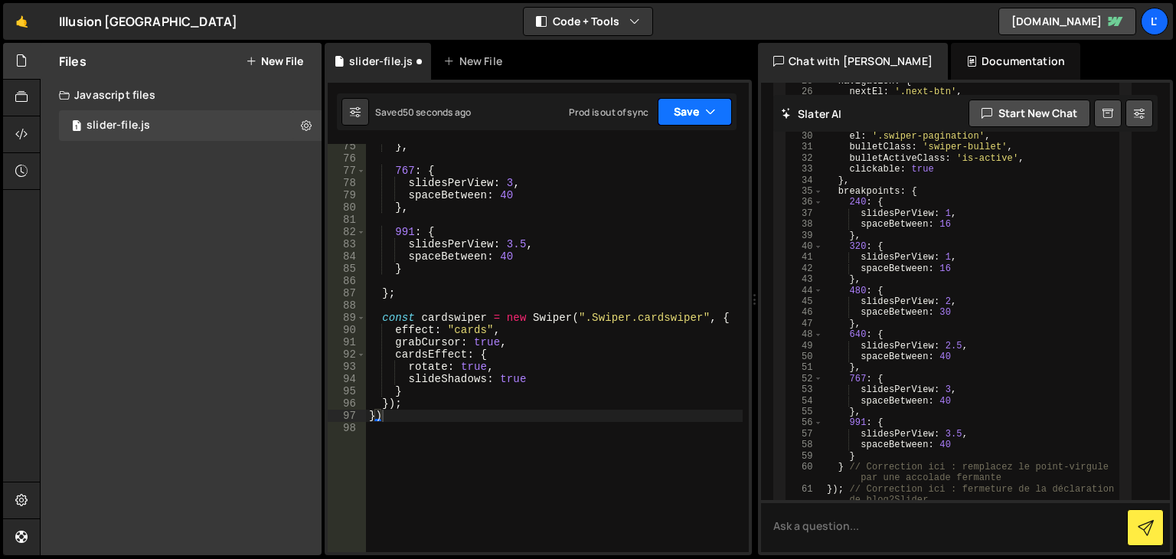
click at [685, 113] on button "Save" at bounding box center [695, 112] width 74 height 28
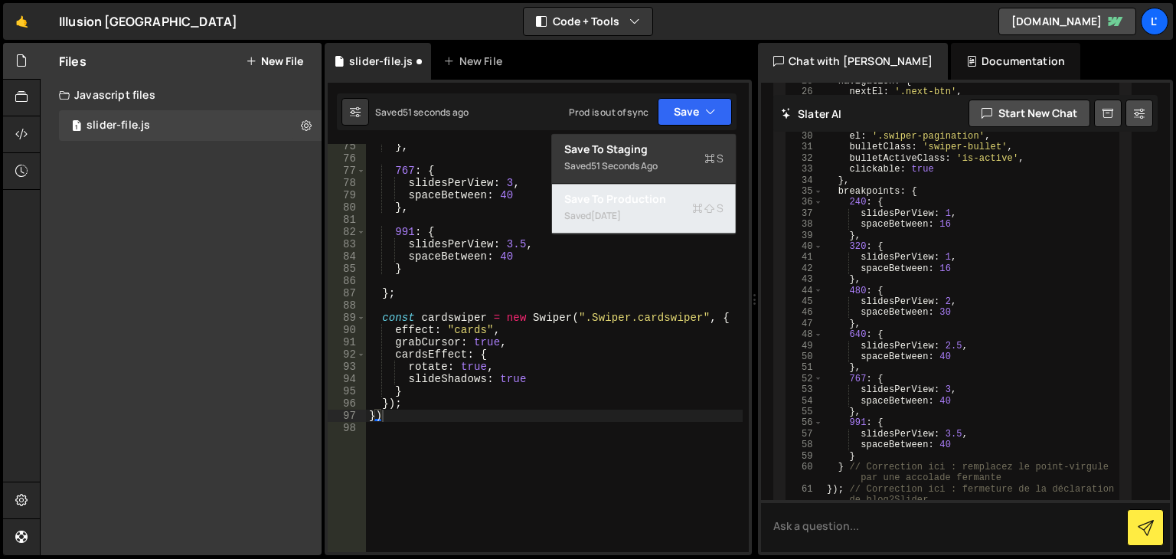
click at [666, 209] on div "Saved [DATE]" at bounding box center [643, 216] width 159 height 18
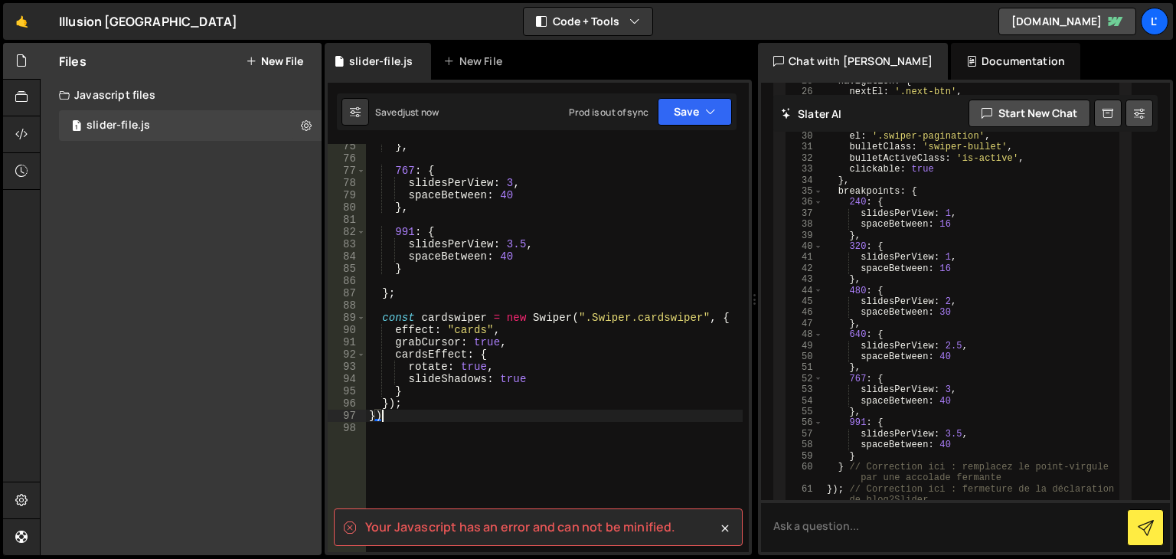
click at [422, 418] on div "} , 767 : { slidesPerView : 3 , spaceBetween : 40 } , 991 : { slidesPerView : 3…" at bounding box center [554, 356] width 377 height 433
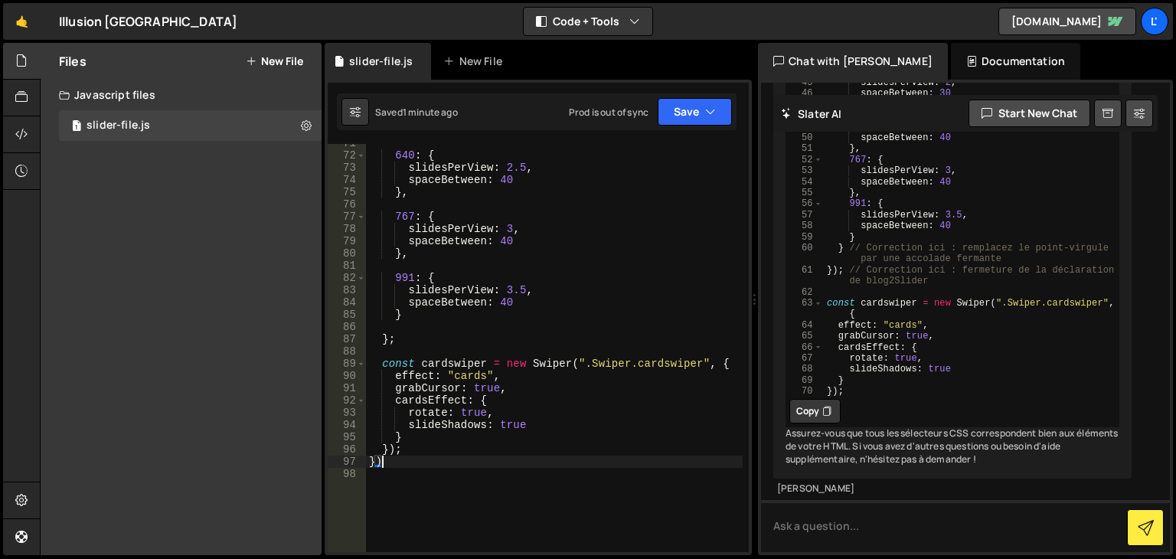
scroll to position [10968, 0]
click at [800, 399] on button "Copy" at bounding box center [815, 411] width 51 height 25
click at [499, 443] on div "640 : { slidesPerView : 2.5 , spaceBetween : 40 } , 767 : { slidesPerView : 3 ,…" at bounding box center [554, 353] width 377 height 433
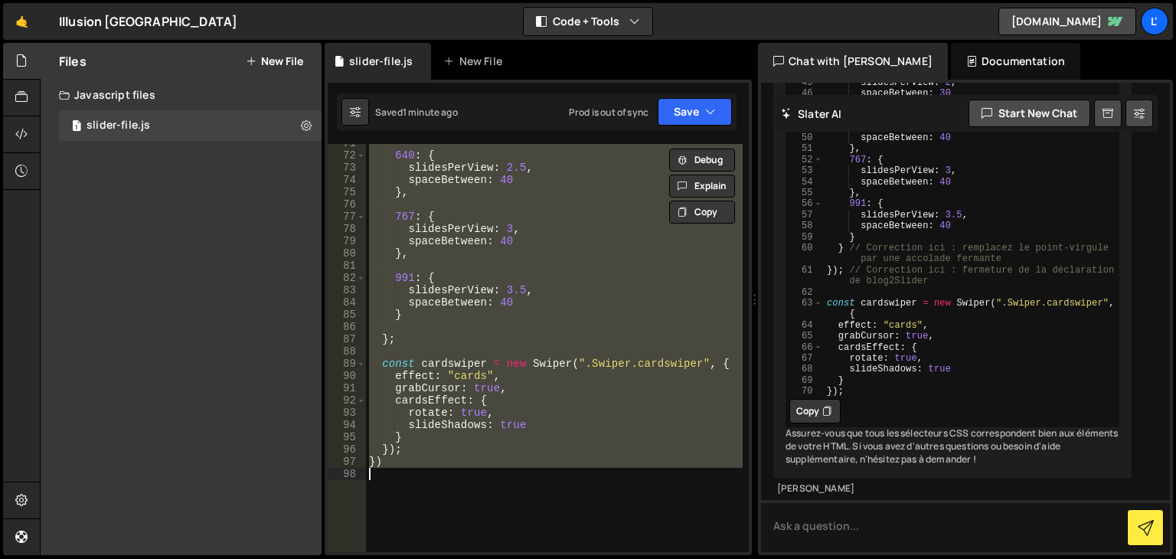
paste textarea ";"
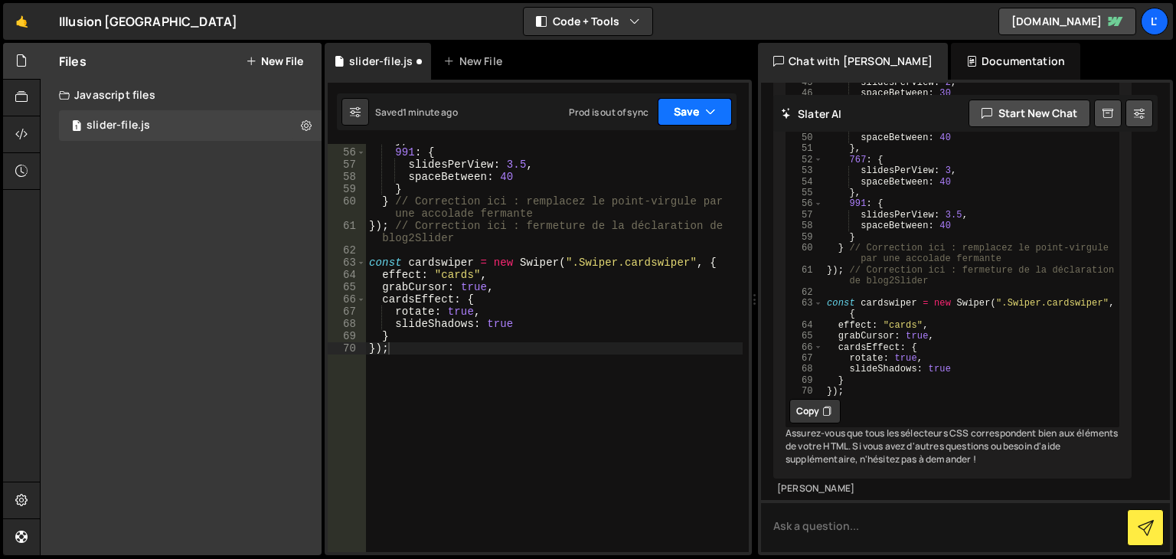
click at [677, 113] on button "Save" at bounding box center [695, 112] width 74 height 28
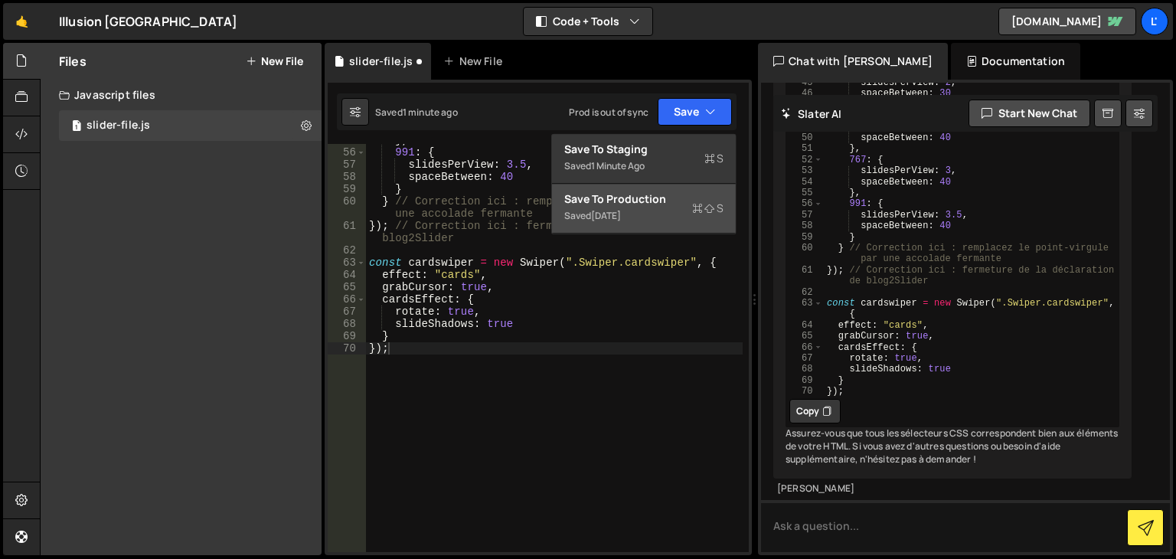
click at [621, 214] on div "[DATE]" at bounding box center [606, 215] width 30 height 13
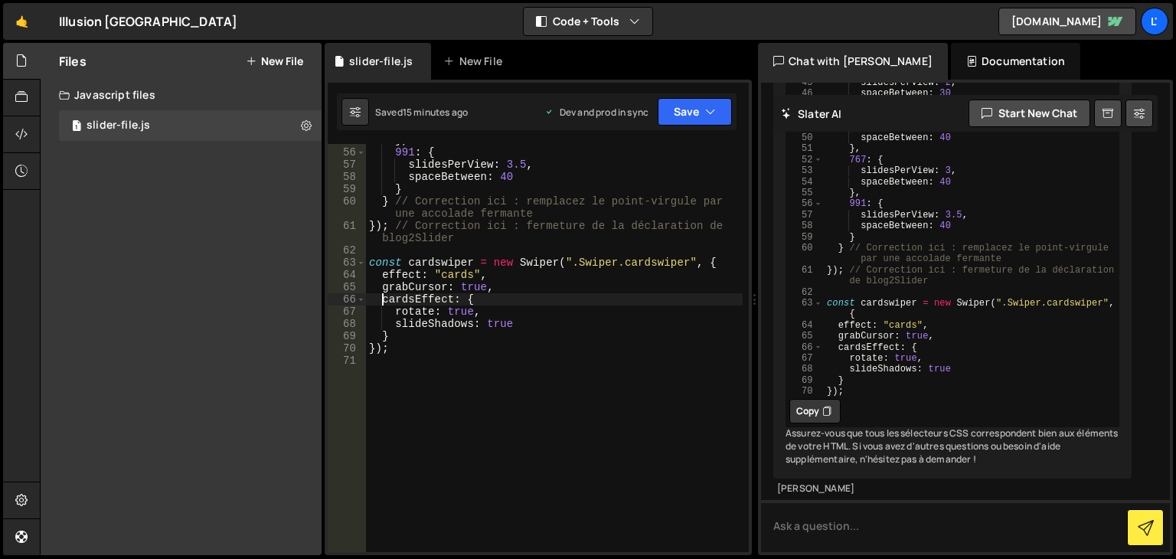
click at [380, 302] on div "} , 991 : { slidesPerView : 3.5 , spaceBetween : 40 } } // Correction ici : rem…" at bounding box center [554, 350] width 377 height 433
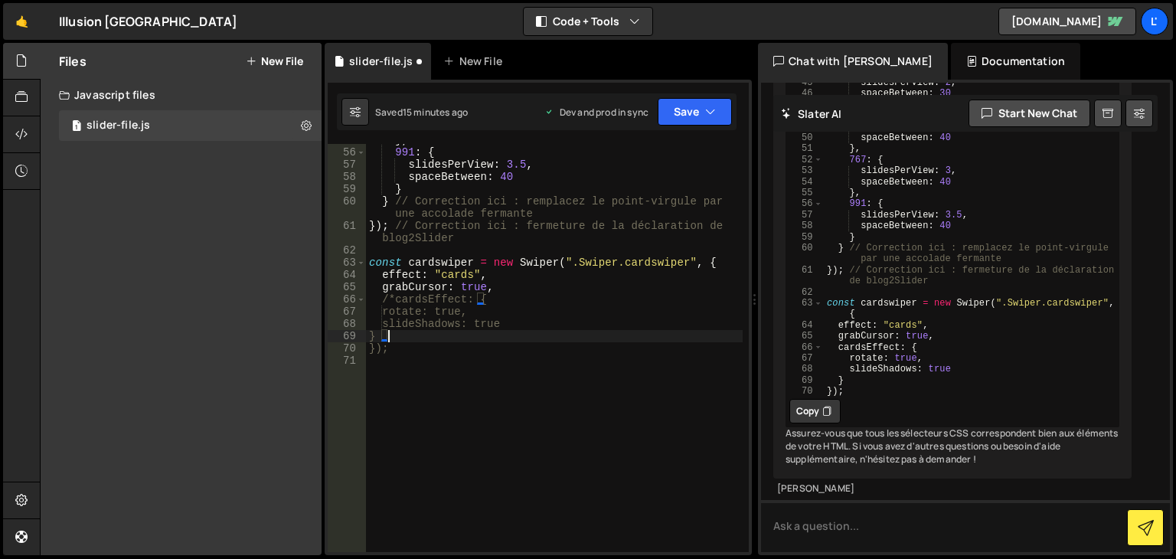
click at [525, 335] on div "} , 991 : { slidesPerView : 3.5 , spaceBetween : 40 } } // Correction ici : rem…" at bounding box center [554, 350] width 377 height 433
click at [726, 123] on button "Save" at bounding box center [695, 112] width 74 height 28
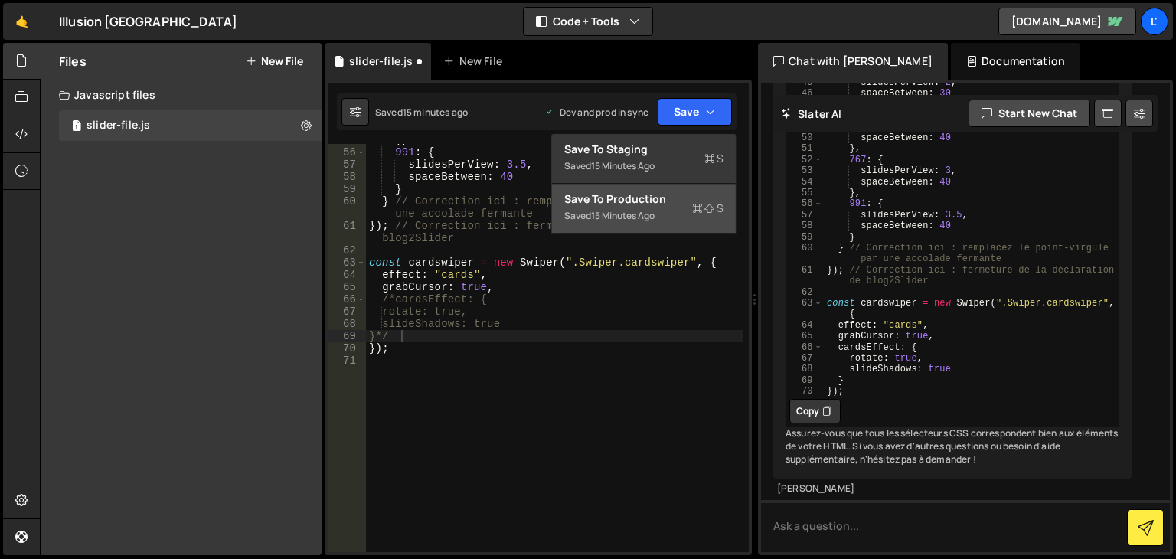
click at [696, 207] on icon at bounding box center [697, 208] width 11 height 15
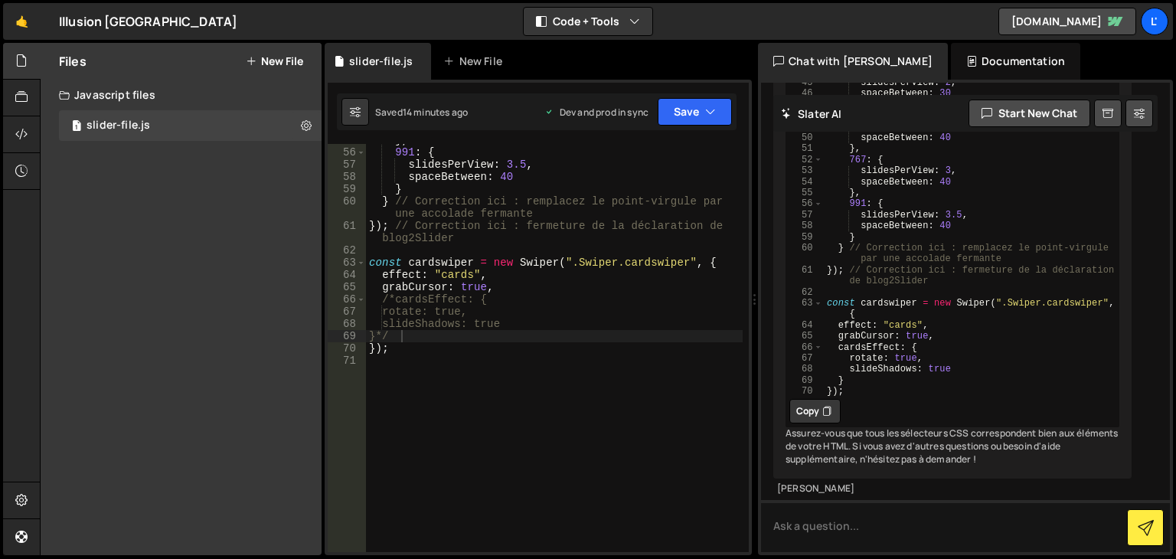
type textarea "effect: "cards","
click at [495, 276] on div "} , 991 : { slidesPerView : 3.5 , spaceBetween : 40 } } // Correction ici : rem…" at bounding box center [554, 350] width 377 height 433
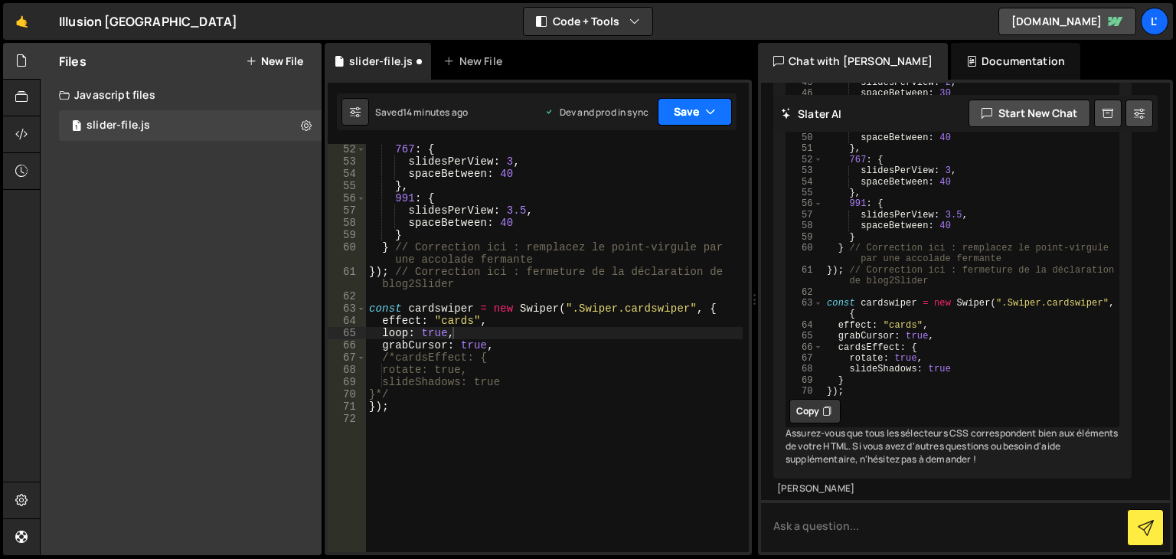
click at [698, 123] on button "Save" at bounding box center [695, 112] width 74 height 28
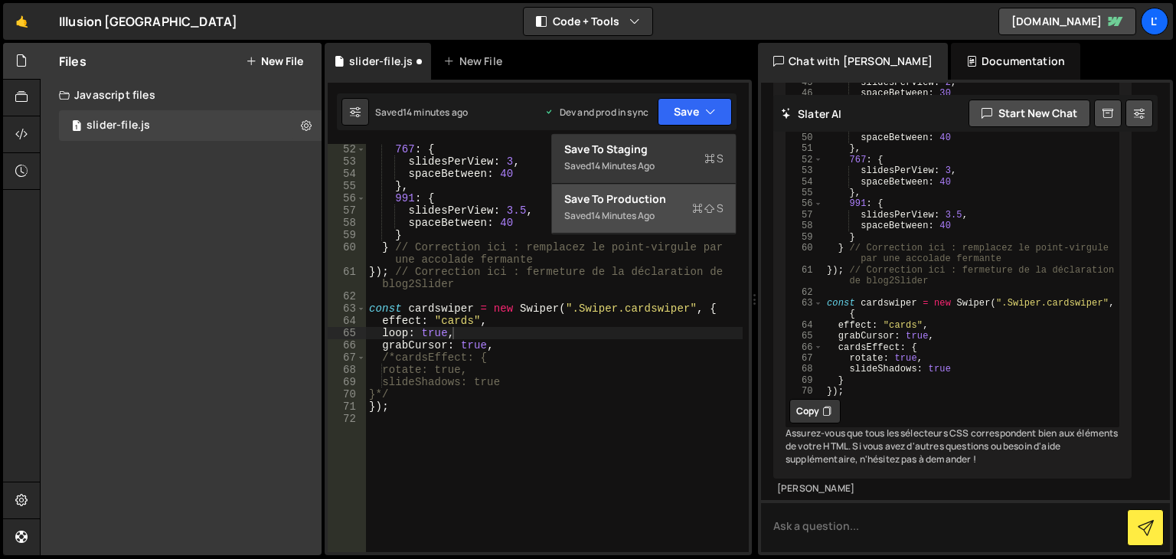
click at [646, 229] on button "Save to Production S Saved 14 minutes ago" at bounding box center [644, 209] width 184 height 50
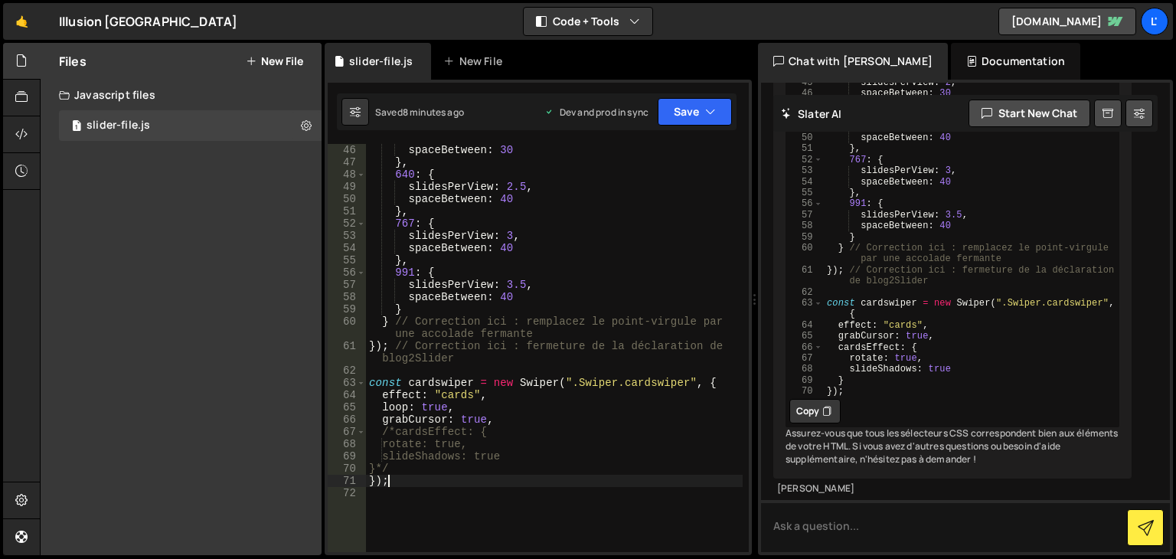
scroll to position [0, 0]
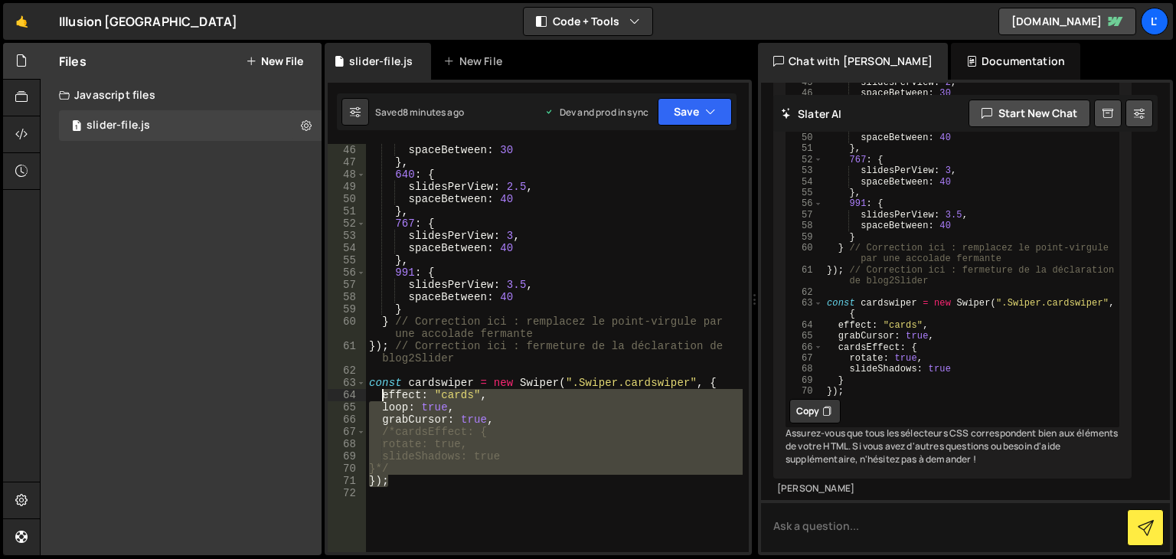
drag, startPoint x: 401, startPoint y: 484, endPoint x: 394, endPoint y: 416, distance: 68.4
click at [379, 395] on div "spaceBetween : 30 } , 640 : { slidesPerView : 2.5 , spaceBetween : 40 } , 767 :…" at bounding box center [554, 360] width 377 height 433
click at [414, 445] on div "spaceBetween : 30 } , 640 : { slidesPerView : 2.5 , spaceBetween : 40 } , 767 :…" at bounding box center [554, 348] width 377 height 408
drag, startPoint x: 414, startPoint y: 476, endPoint x: 371, endPoint y: 385, distance: 100.7
click at [371, 385] on div "spaceBetween : 30 } , 640 : { slidesPerView : 2.5 , spaceBetween : 40 } , 767 :…" at bounding box center [554, 360] width 377 height 433
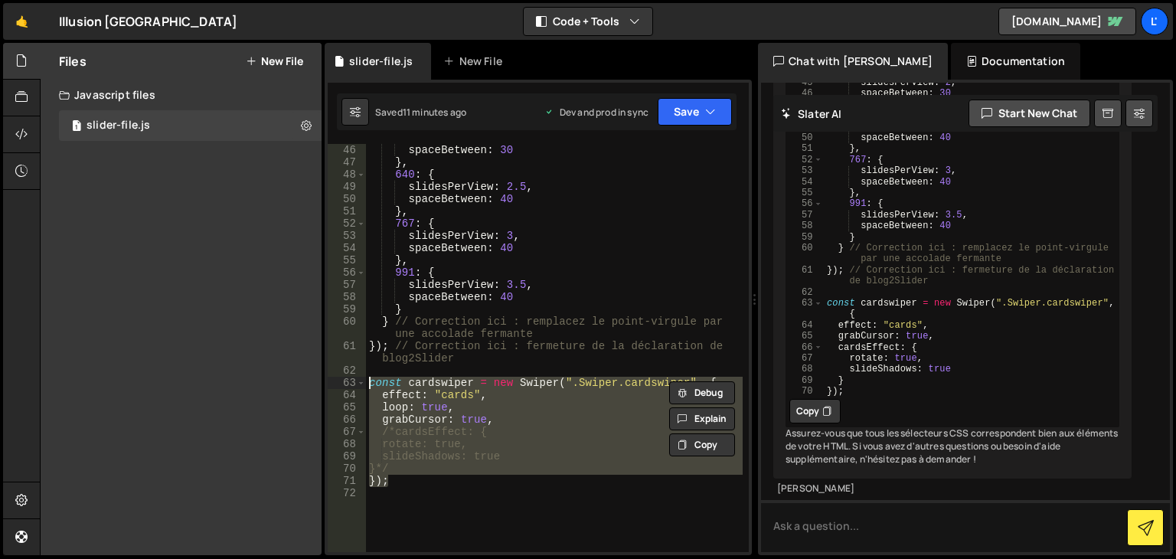
click at [576, 387] on div "spaceBetween : 30 } , 640 : { slidesPerView : 2.5 , spaceBetween : 40 } , 767 :…" at bounding box center [554, 348] width 377 height 408
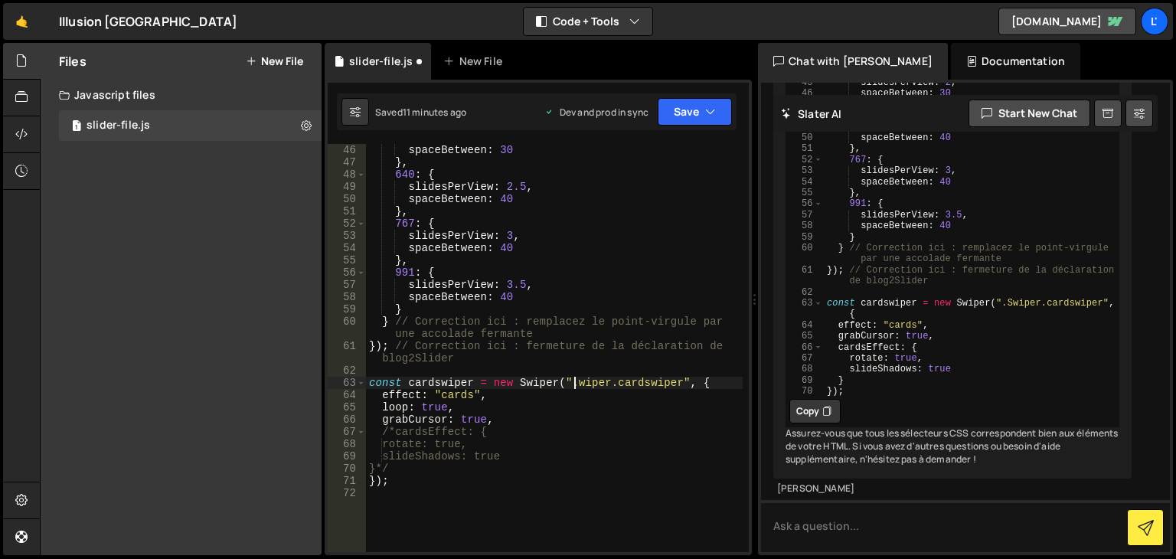
type textarea "const cardswiper = new Swiper(".swiper.cardswiper", {"
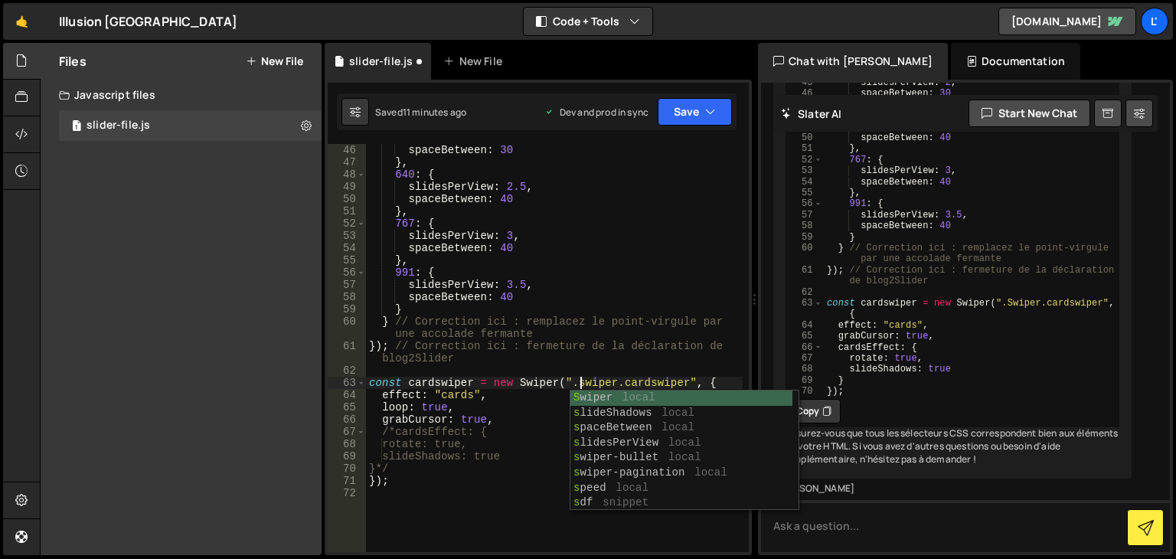
drag, startPoint x: 463, startPoint y: 499, endPoint x: 512, endPoint y: 457, distance: 65.2
click at [463, 499] on div "spaceBetween : 30 } , 640 : { slidesPerView : 2.5 , spaceBetween : 40 } , 767 :…" at bounding box center [554, 360] width 377 height 433
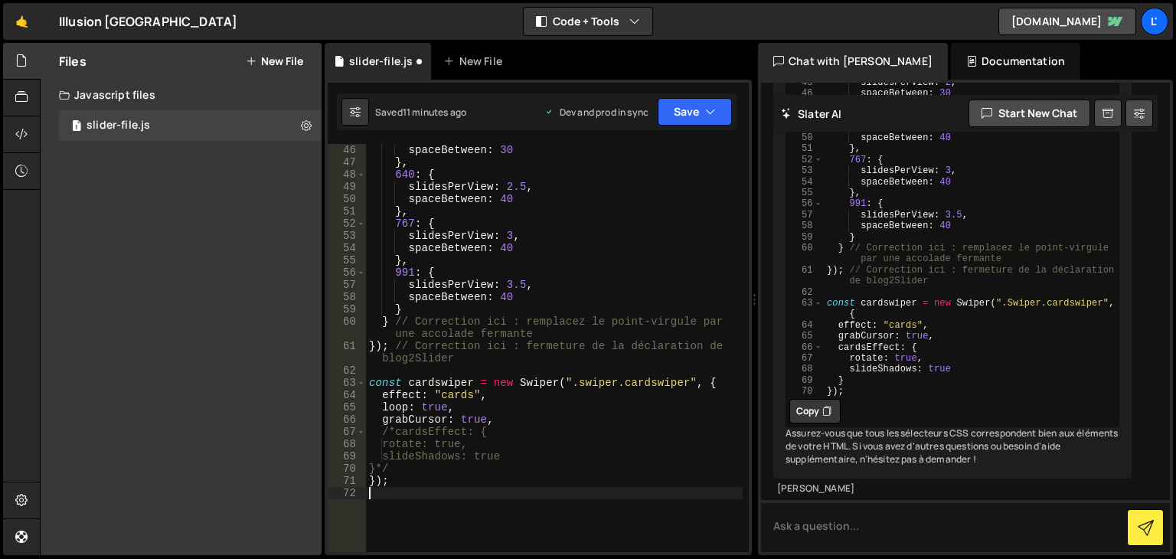
scroll to position [0, 0]
click at [682, 108] on button "Save" at bounding box center [695, 112] width 74 height 28
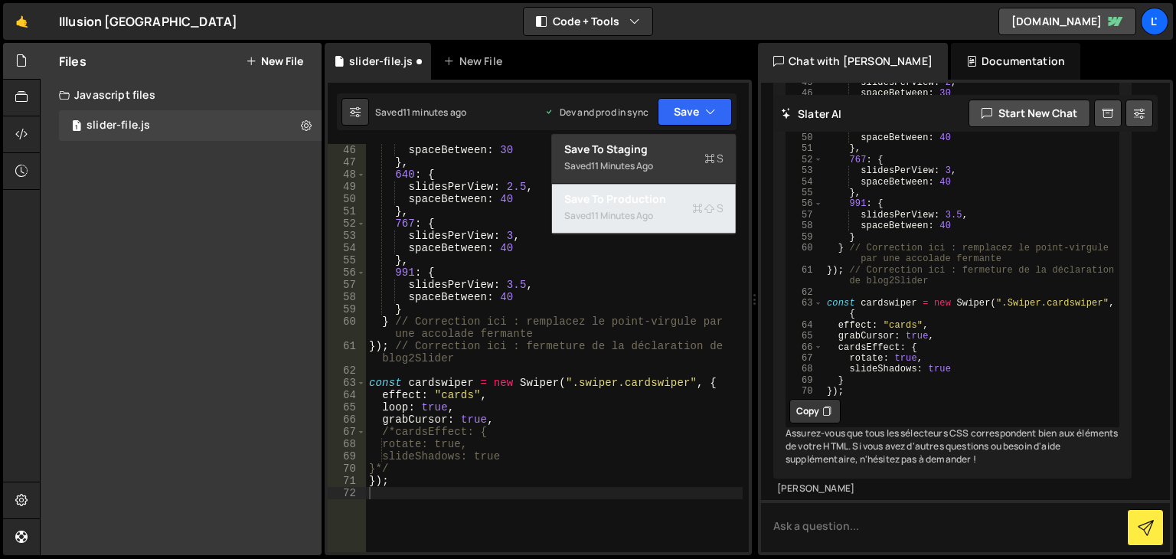
click at [675, 208] on div "Saved 11 minutes ago" at bounding box center [643, 216] width 159 height 18
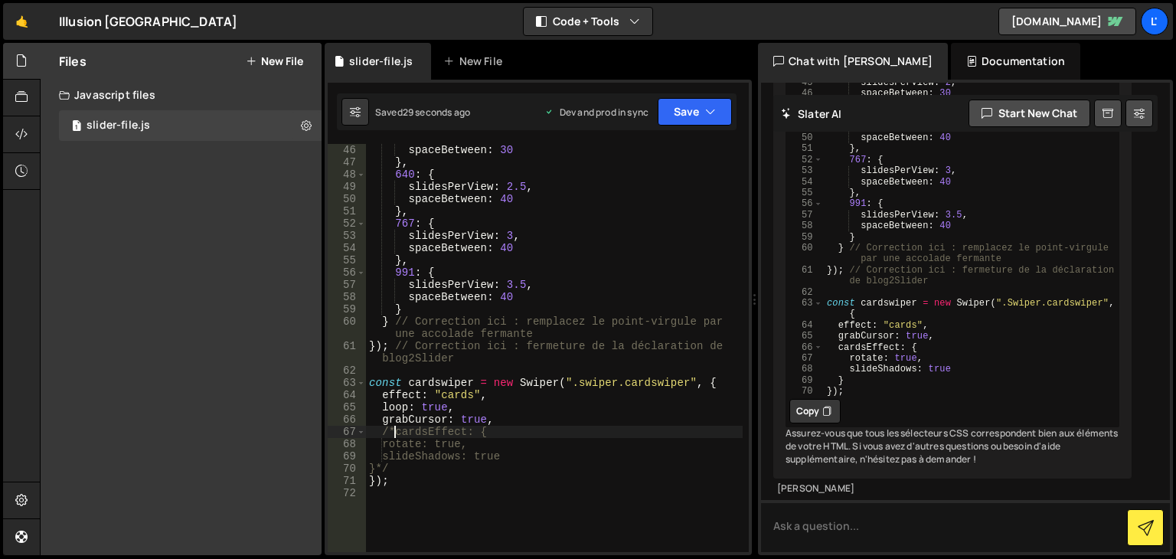
click at [395, 434] on div "spaceBetween : 30 } , 640 : { slidesPerView : 2.5 , spaceBetween : 40 } , 767 :…" at bounding box center [554, 360] width 377 height 433
click at [407, 470] on div "spaceBetween : 30 } , 640 : { slidesPerView : 2.5 , spaceBetween : 40 } , 767 :…" at bounding box center [554, 360] width 377 height 433
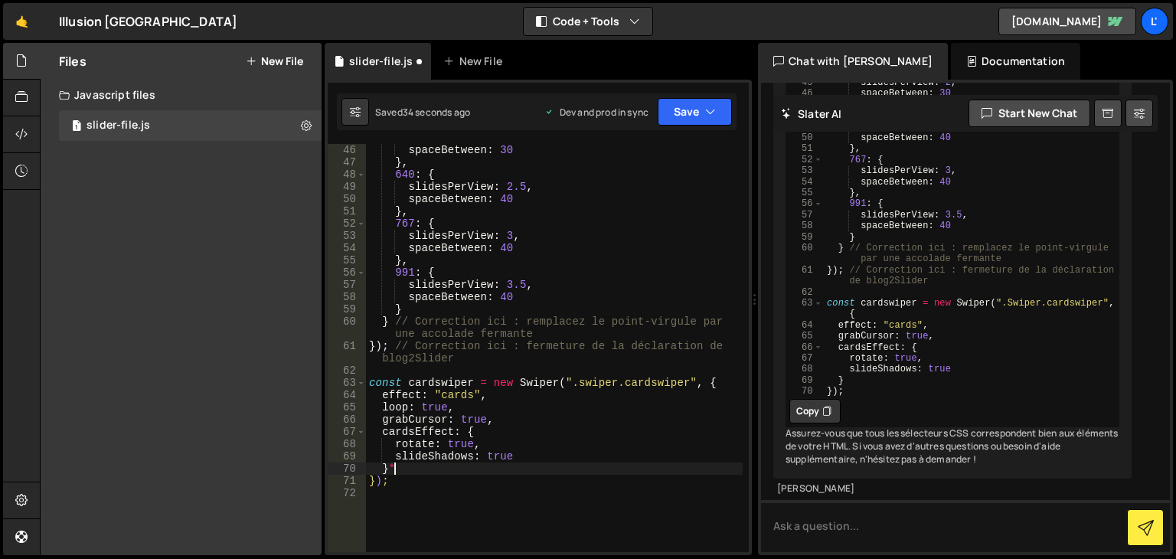
type textarea "}"
type textarea "}*/"
type textarea "}"
click at [704, 116] on button "Save" at bounding box center [695, 112] width 74 height 28
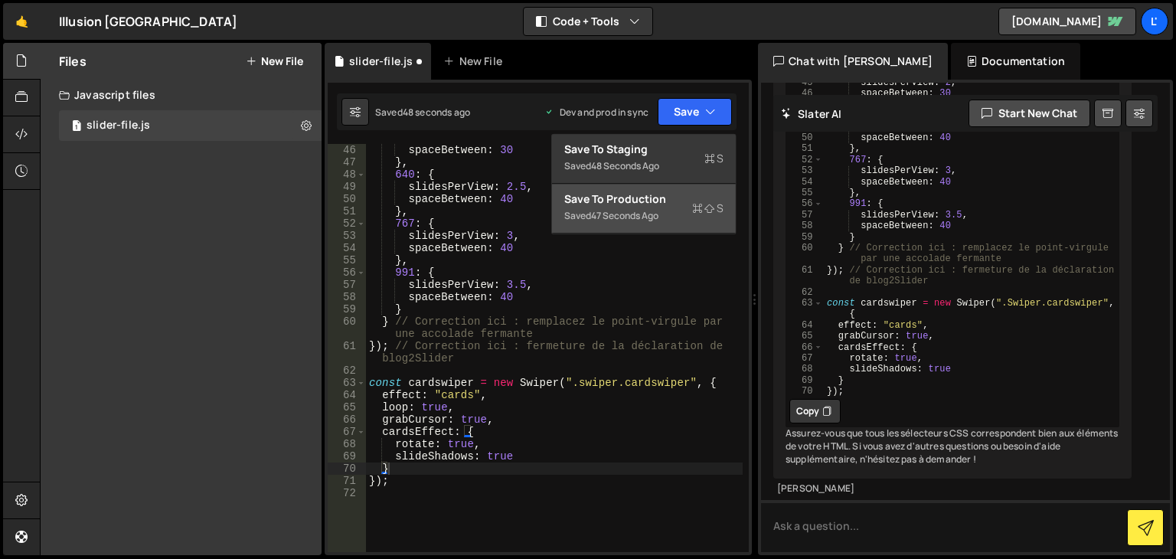
click at [695, 201] on icon at bounding box center [697, 208] width 11 height 15
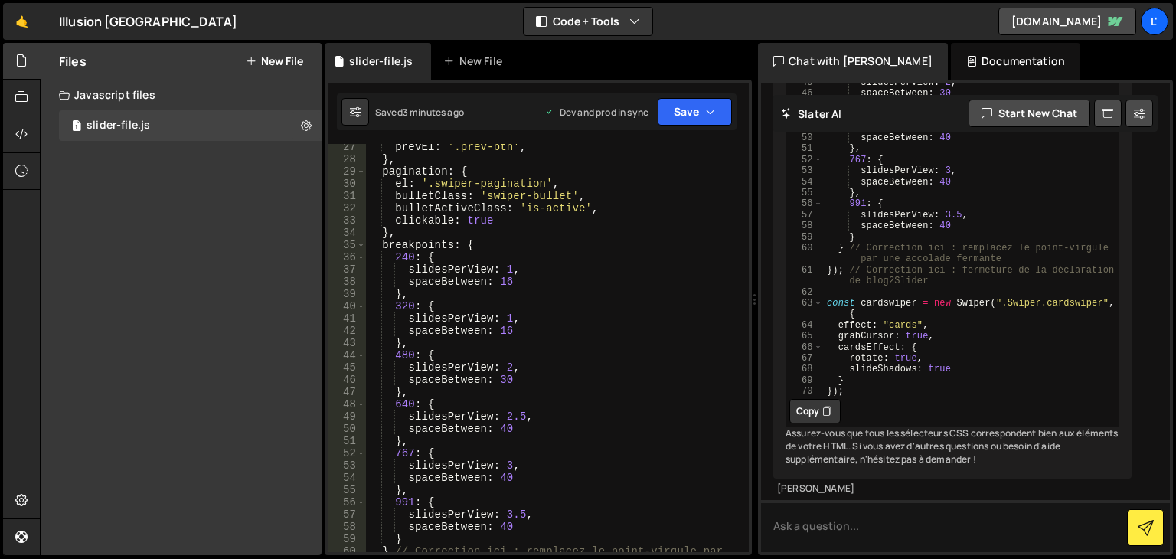
scroll to position [414, 0]
